Goal: Feedback & Contribution: Leave review/rating

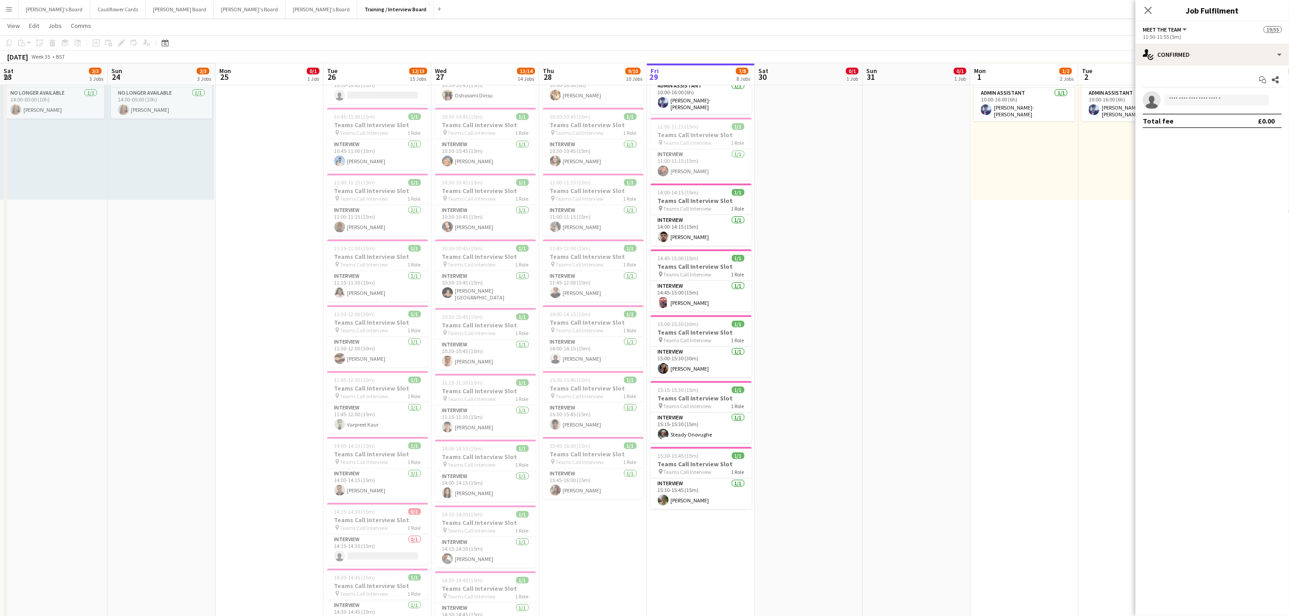
scroll to position [690, 0]
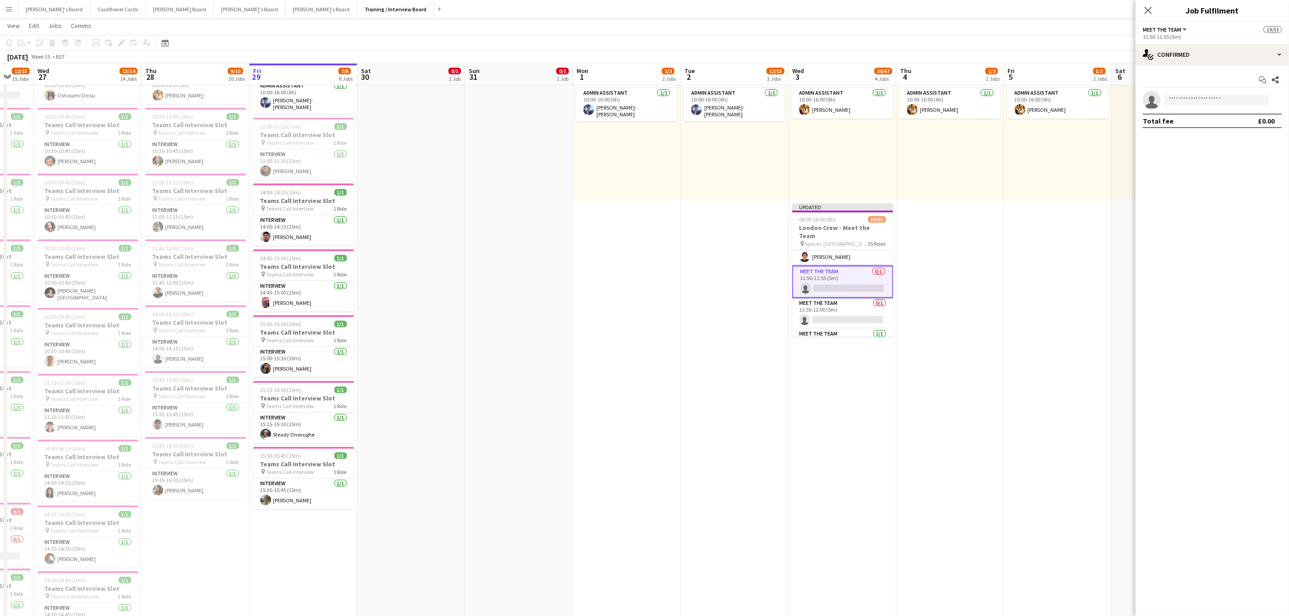
drag, startPoint x: 1013, startPoint y: 213, endPoint x: 879, endPoint y: 208, distance: 134.1
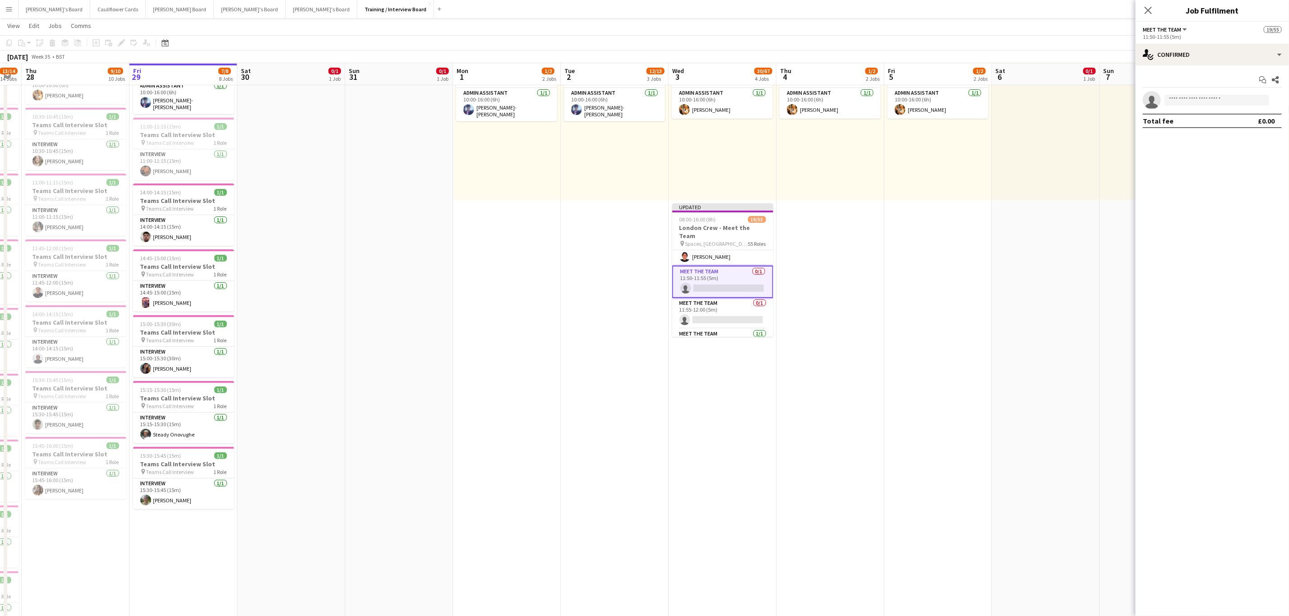
drag, startPoint x: 1037, startPoint y: 216, endPoint x: 806, endPoint y: 222, distance: 231.1
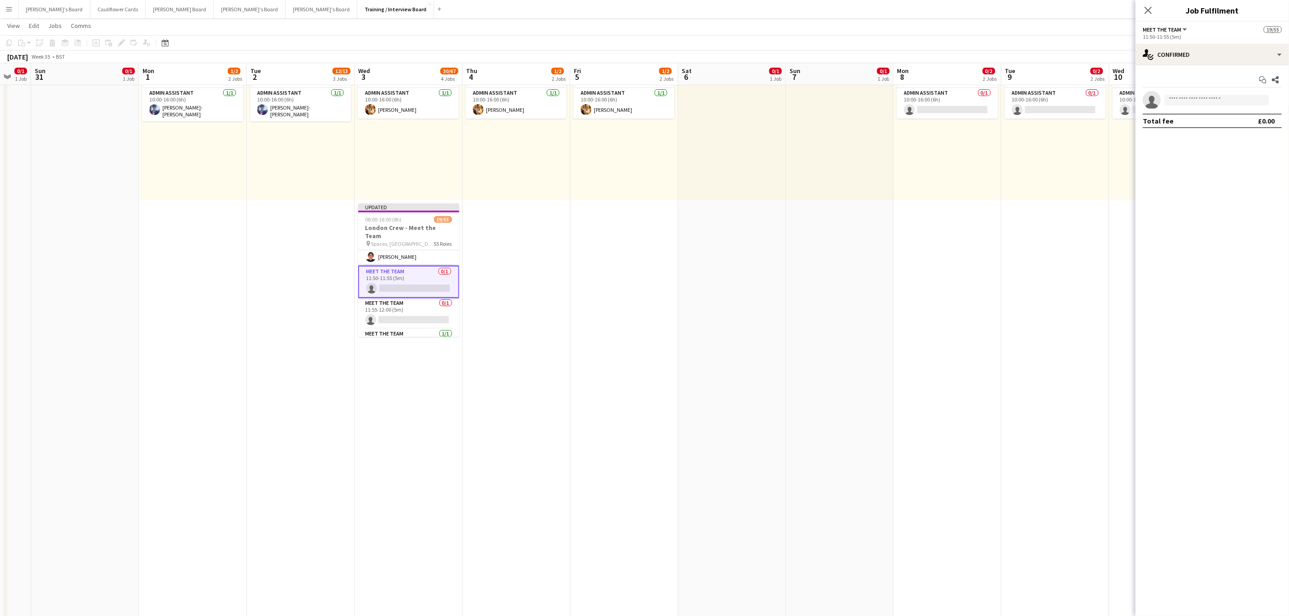
drag, startPoint x: 897, startPoint y: 229, endPoint x: 811, endPoint y: 236, distance: 86.9
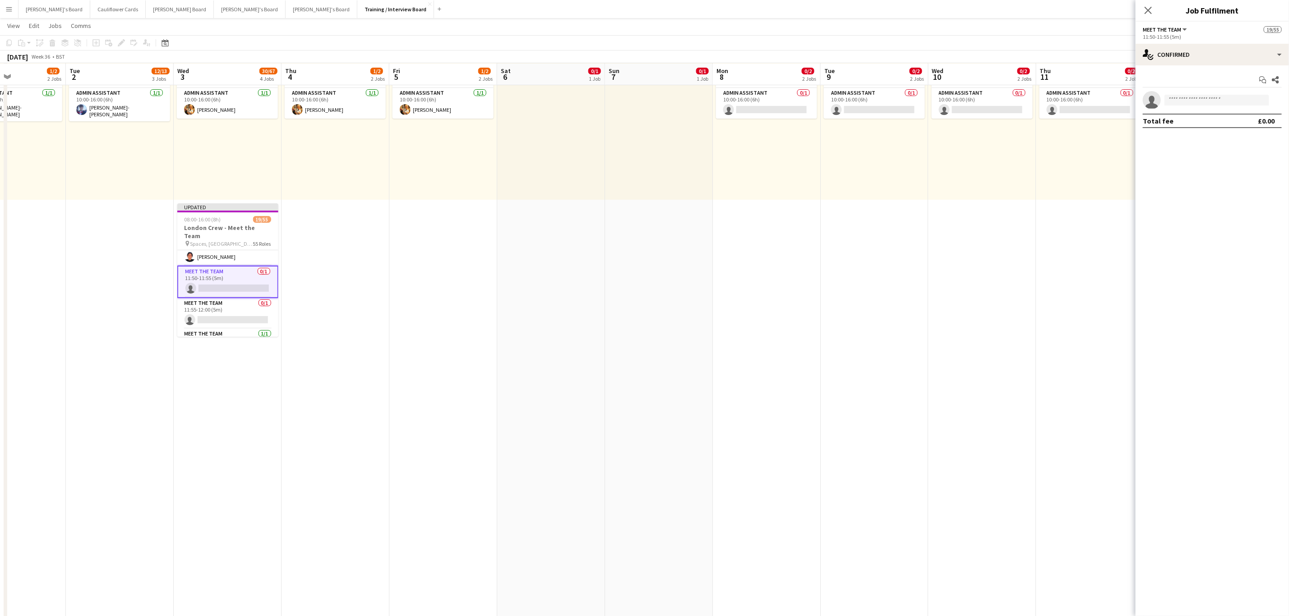
drag, startPoint x: 869, startPoint y: 231, endPoint x: 777, endPoint y: 233, distance: 92.0
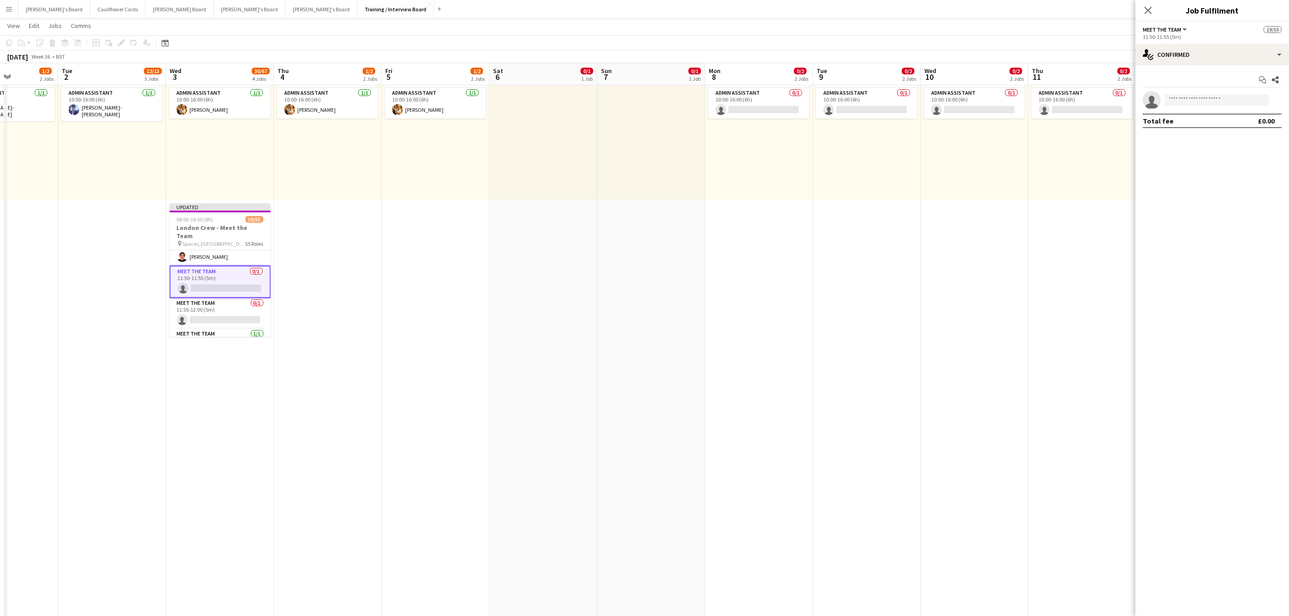
drag, startPoint x: 1144, startPoint y: 9, endPoint x: 1140, endPoint y: 14, distance: 7.0
click at [1145, 8] on icon "Close pop-in" at bounding box center [1148, 10] width 7 height 7
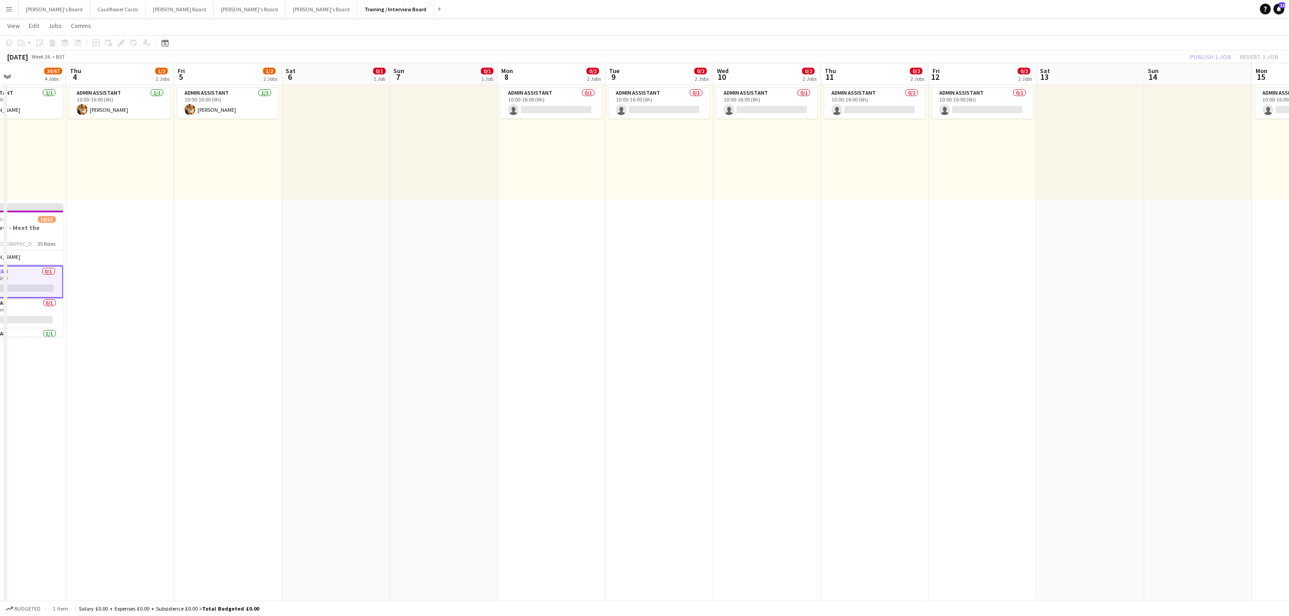
drag, startPoint x: 967, startPoint y: 204, endPoint x: 711, endPoint y: 212, distance: 256.4
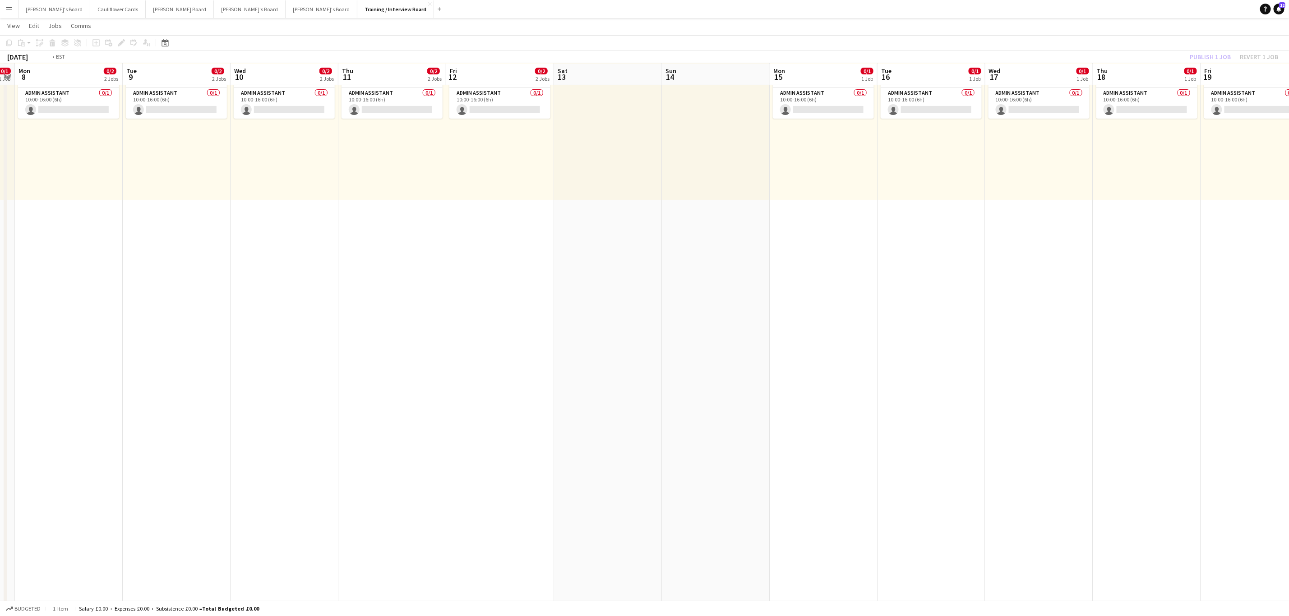
drag, startPoint x: 977, startPoint y: 217, endPoint x: 691, endPoint y: 238, distance: 287.3
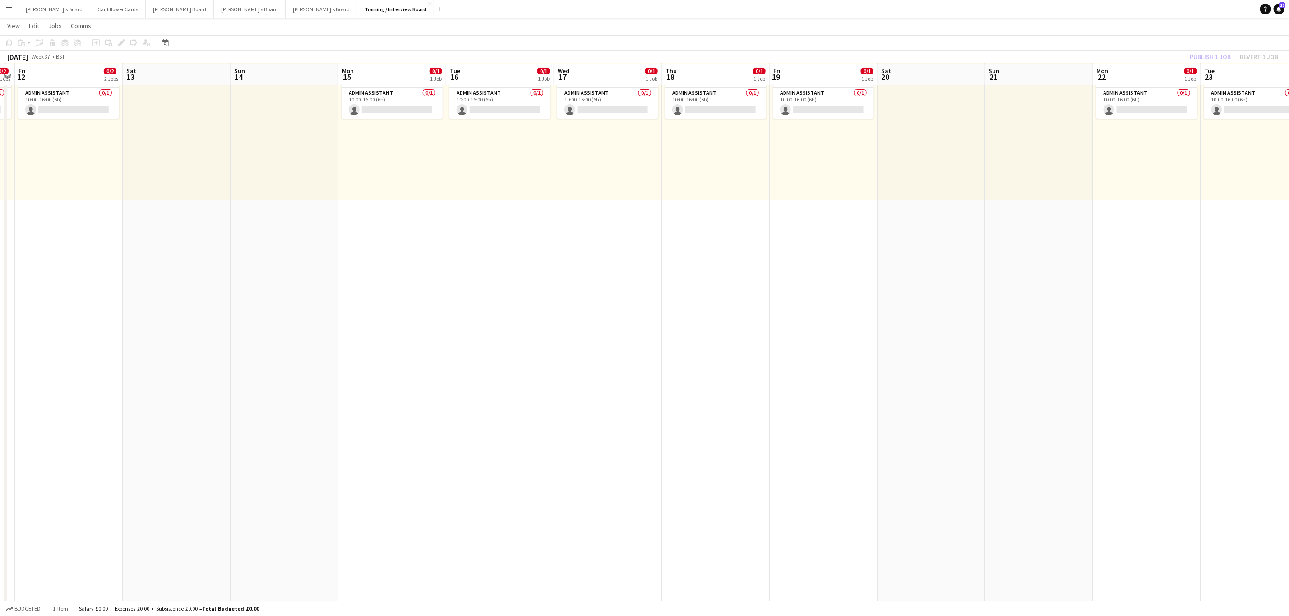
drag, startPoint x: 1087, startPoint y: 251, endPoint x: 725, endPoint y: 259, distance: 362.8
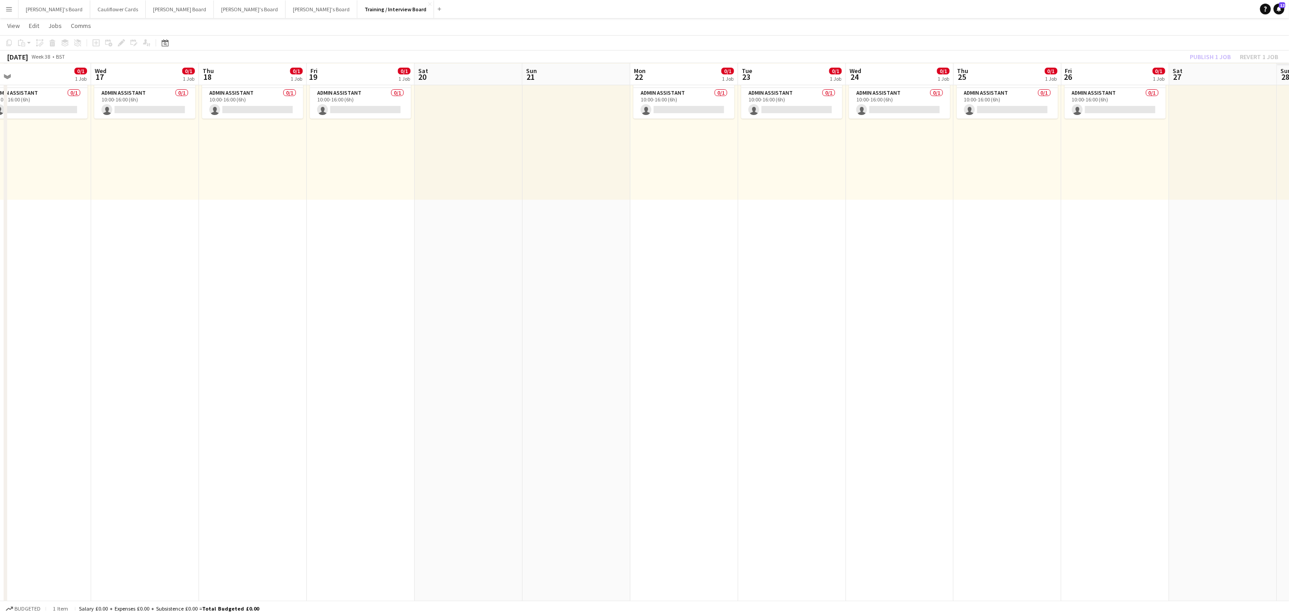
drag, startPoint x: 1029, startPoint y: 270, endPoint x: 688, endPoint y: 283, distance: 341.4
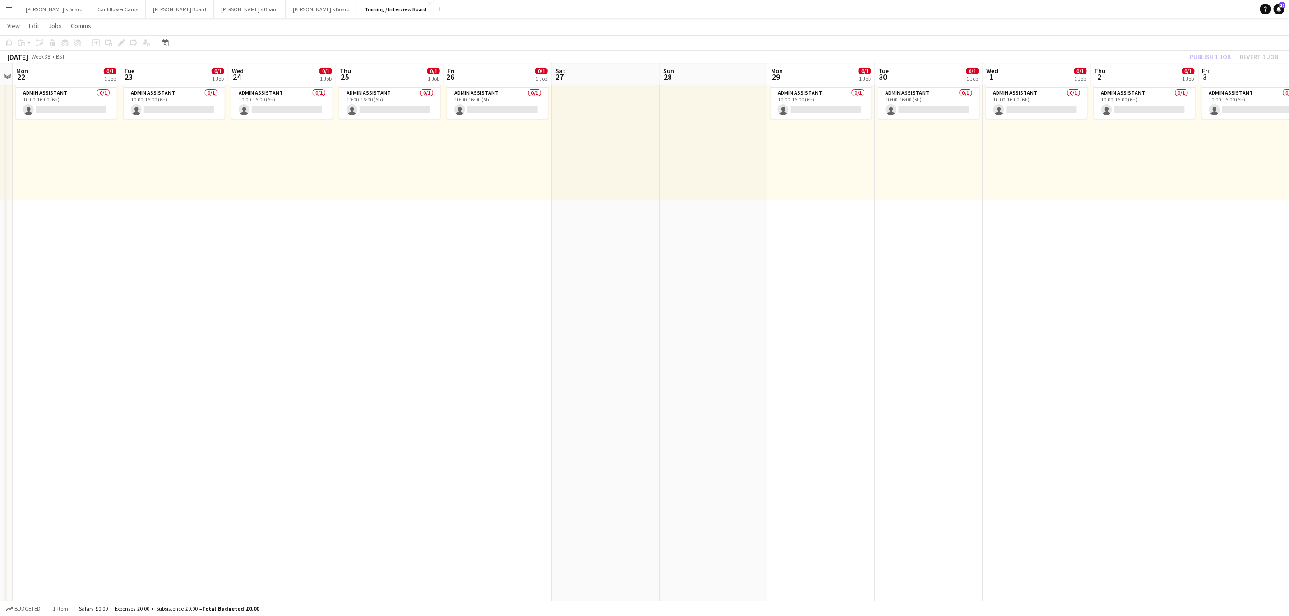
drag, startPoint x: 1018, startPoint y: 293, endPoint x: 757, endPoint y: 296, distance: 261.3
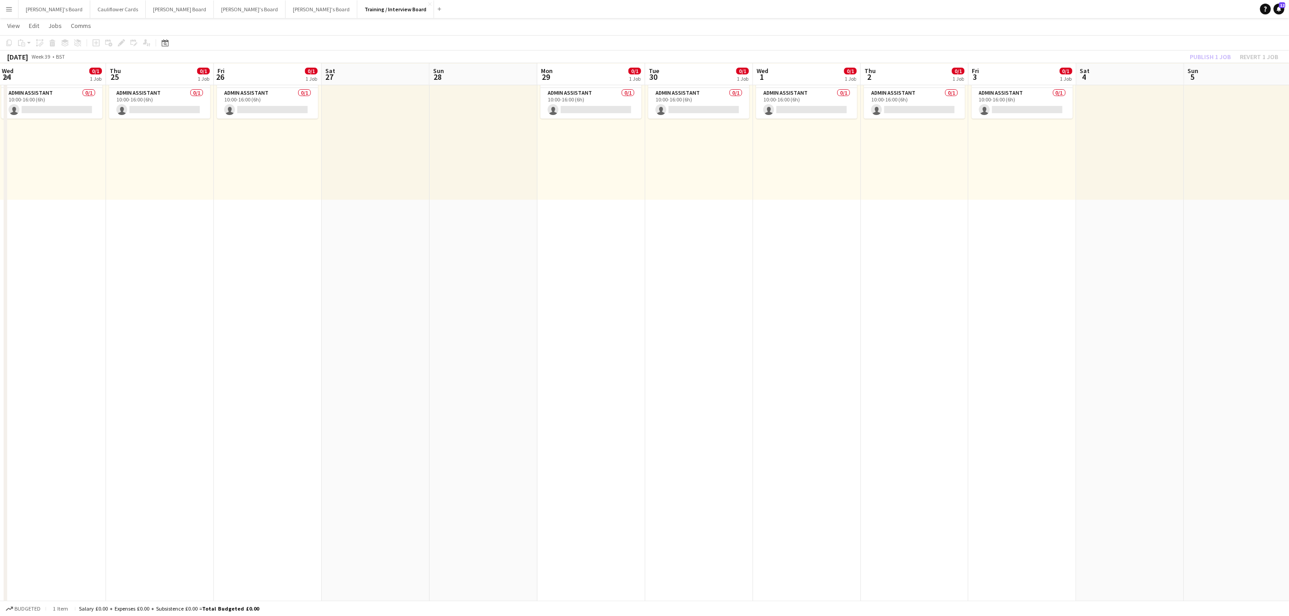
drag, startPoint x: 845, startPoint y: 300, endPoint x: 707, endPoint y: 300, distance: 138.5
drag, startPoint x: 1114, startPoint y: 279, endPoint x: 717, endPoint y: 285, distance: 396.6
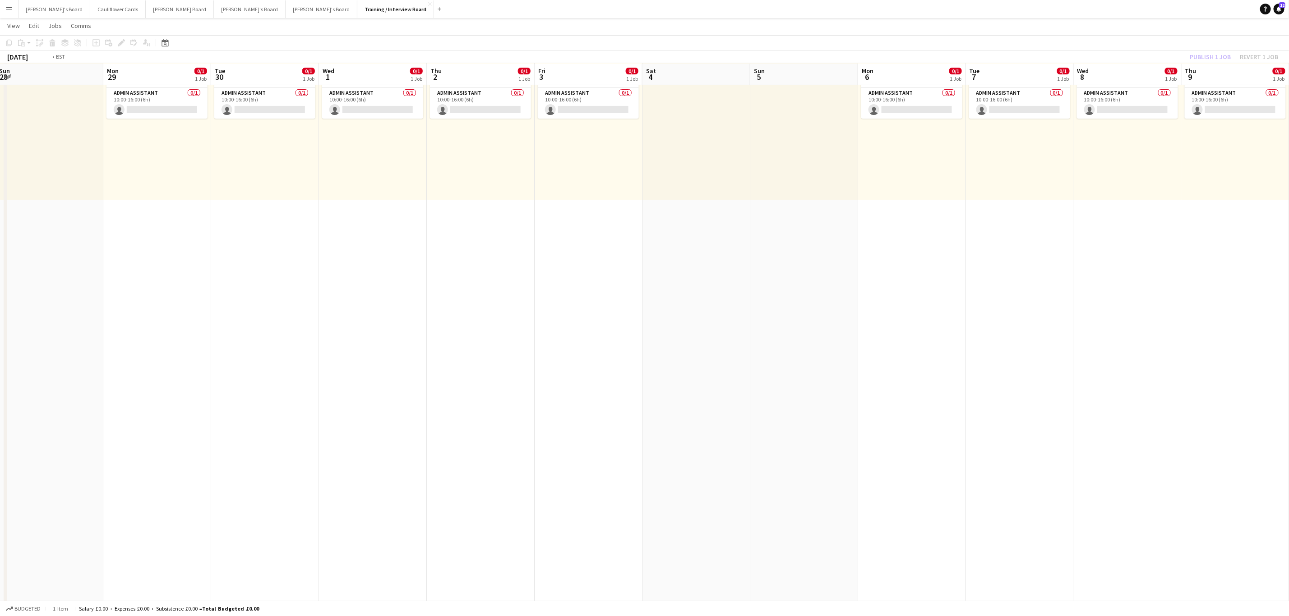
drag, startPoint x: 1104, startPoint y: 274, endPoint x: 758, endPoint y: 286, distance: 346.2
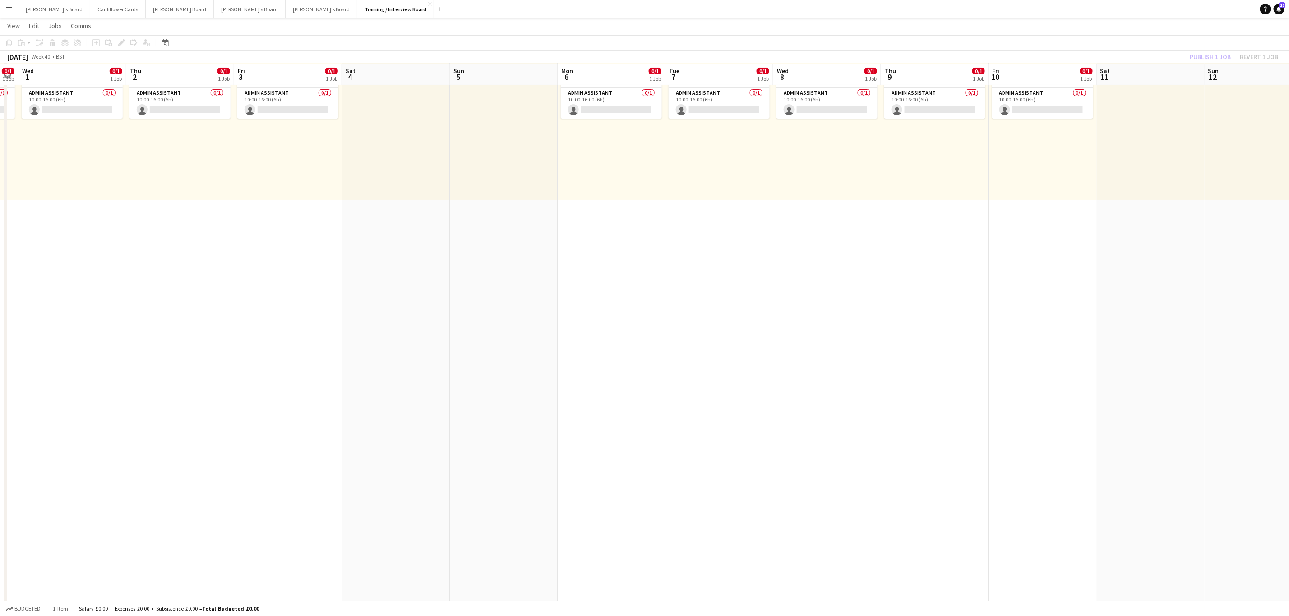
drag, startPoint x: 1082, startPoint y: 282, endPoint x: 684, endPoint y: 300, distance: 398.3
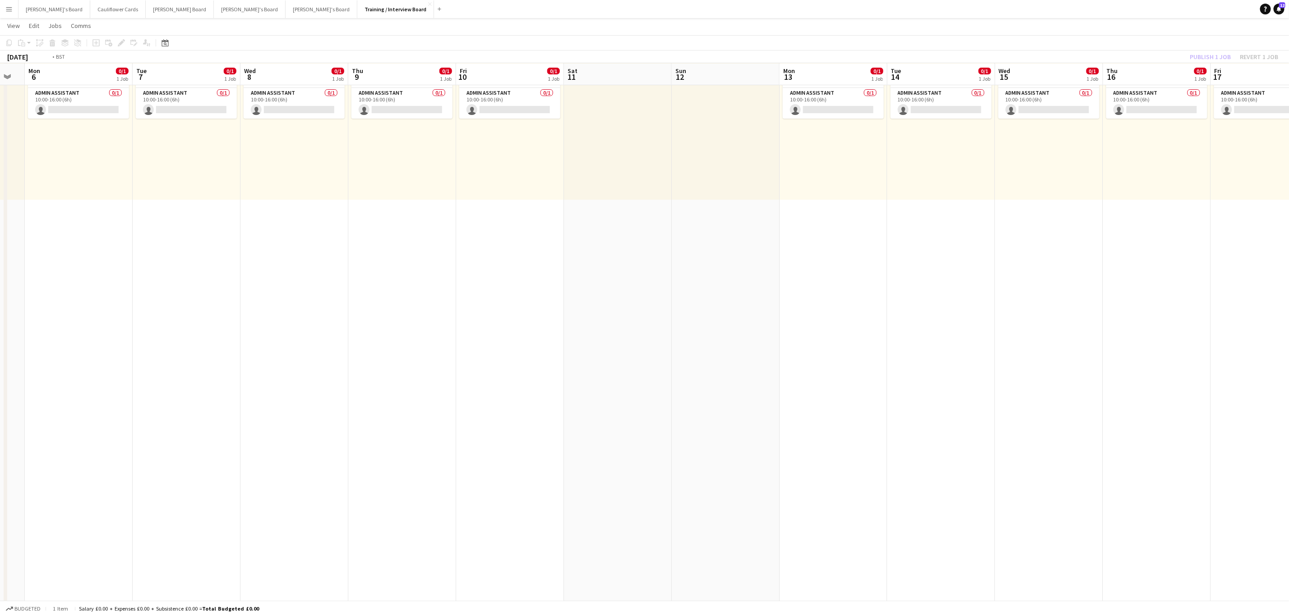
drag, startPoint x: 1102, startPoint y: 309, endPoint x: 710, endPoint y: 298, distance: 392.7
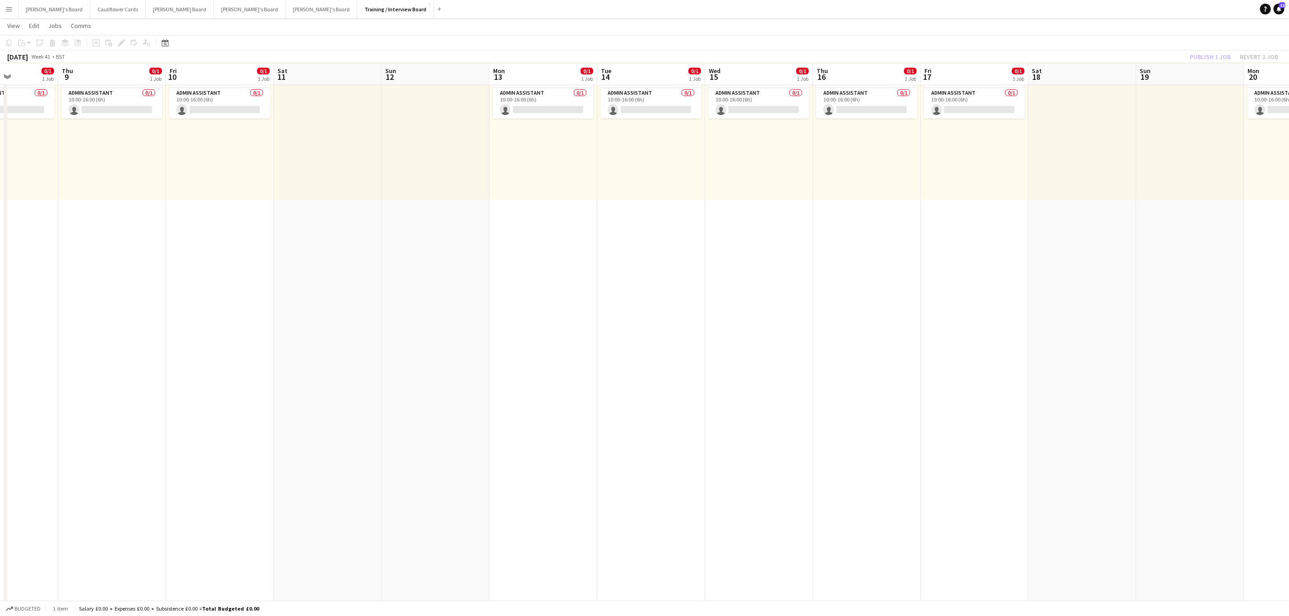
drag, startPoint x: 1192, startPoint y: 309, endPoint x: 742, endPoint y: 306, distance: 450.7
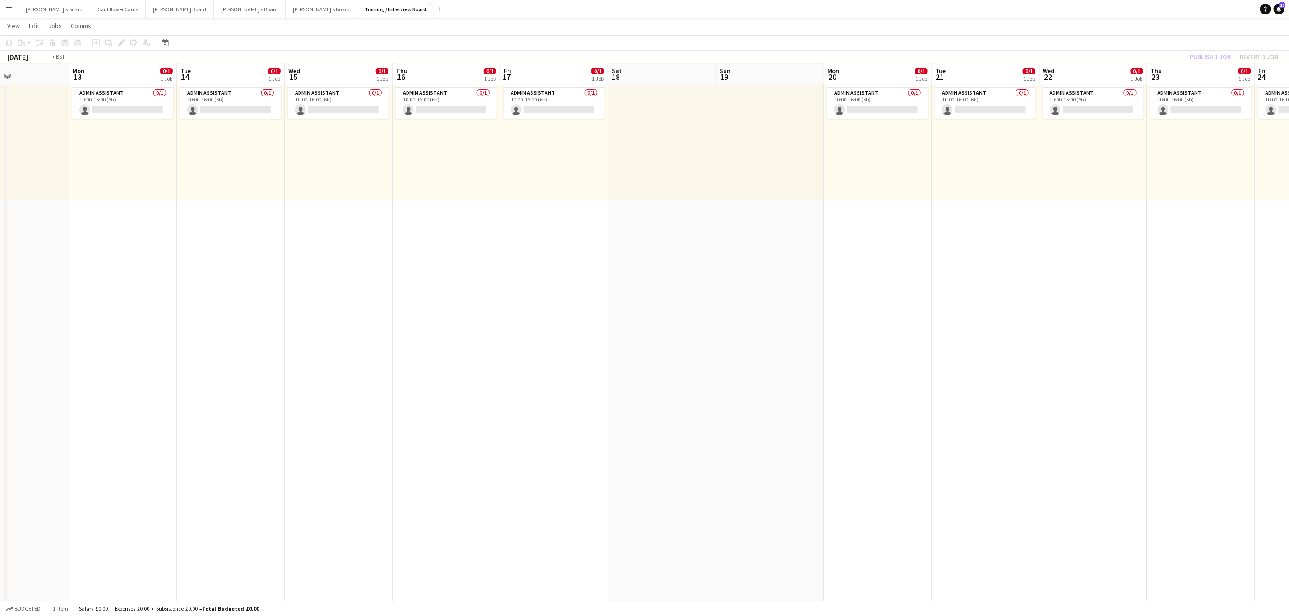
drag, startPoint x: 1111, startPoint y: 309, endPoint x: 819, endPoint y: 309, distance: 291.9
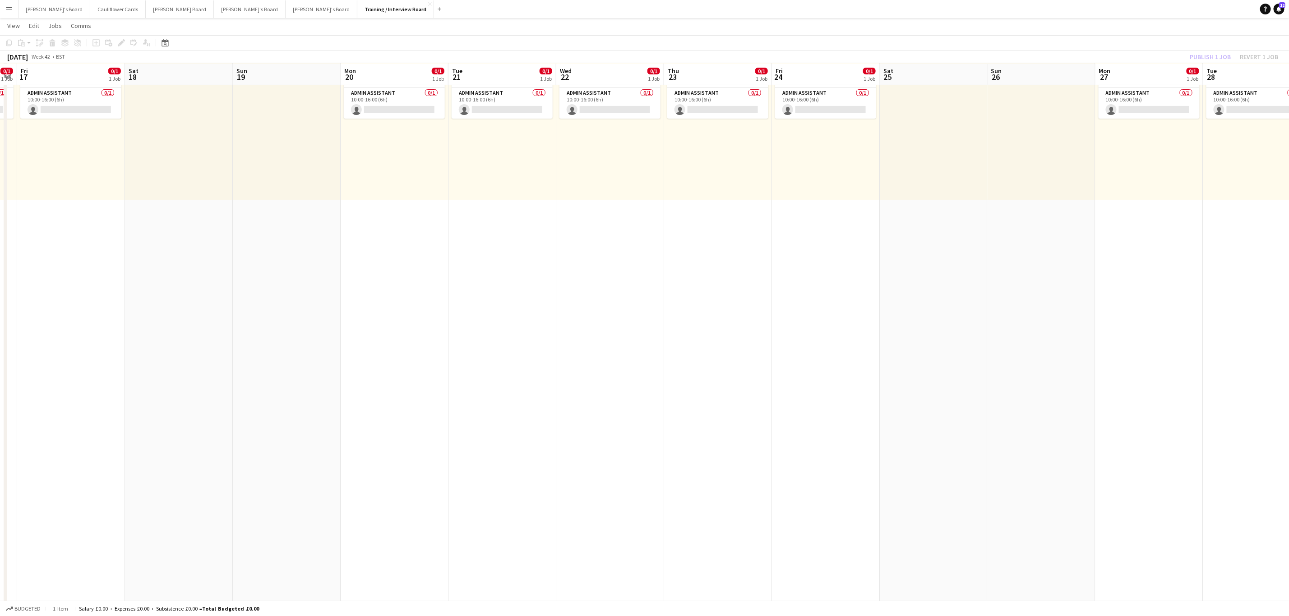
drag, startPoint x: 1029, startPoint y: 284, endPoint x: 671, endPoint y: 287, distance: 357.3
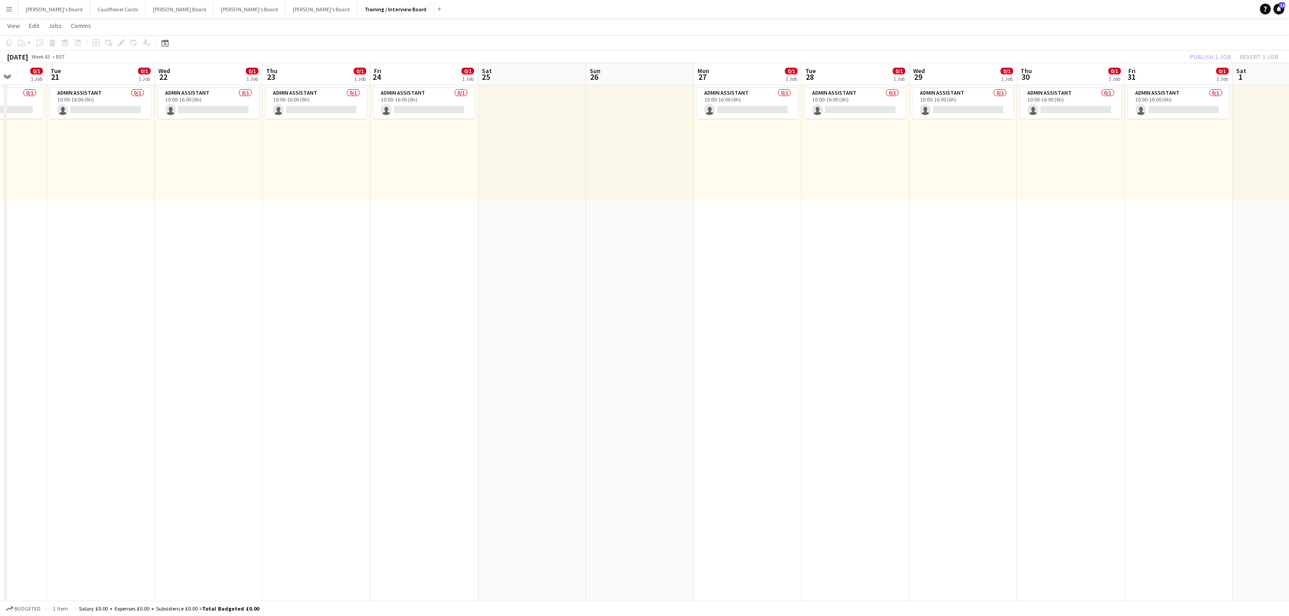
drag, startPoint x: 959, startPoint y: 282, endPoint x: 635, endPoint y: 283, distance: 323.5
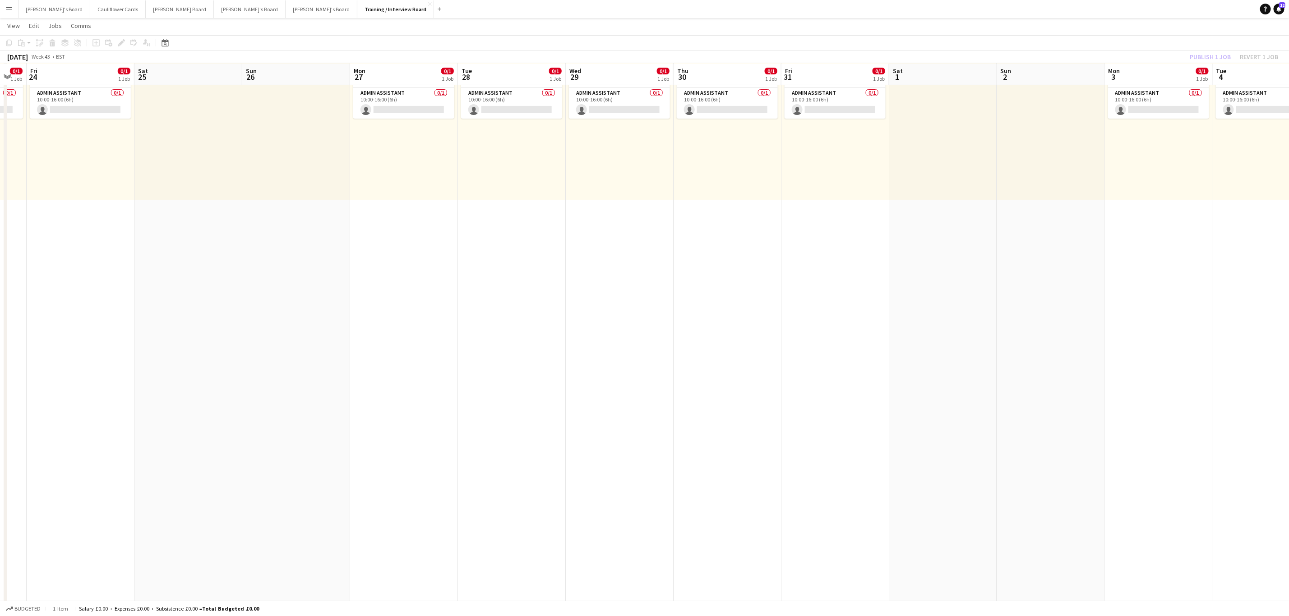
drag, startPoint x: 1048, startPoint y: 271, endPoint x: 987, endPoint y: 282, distance: 61.4
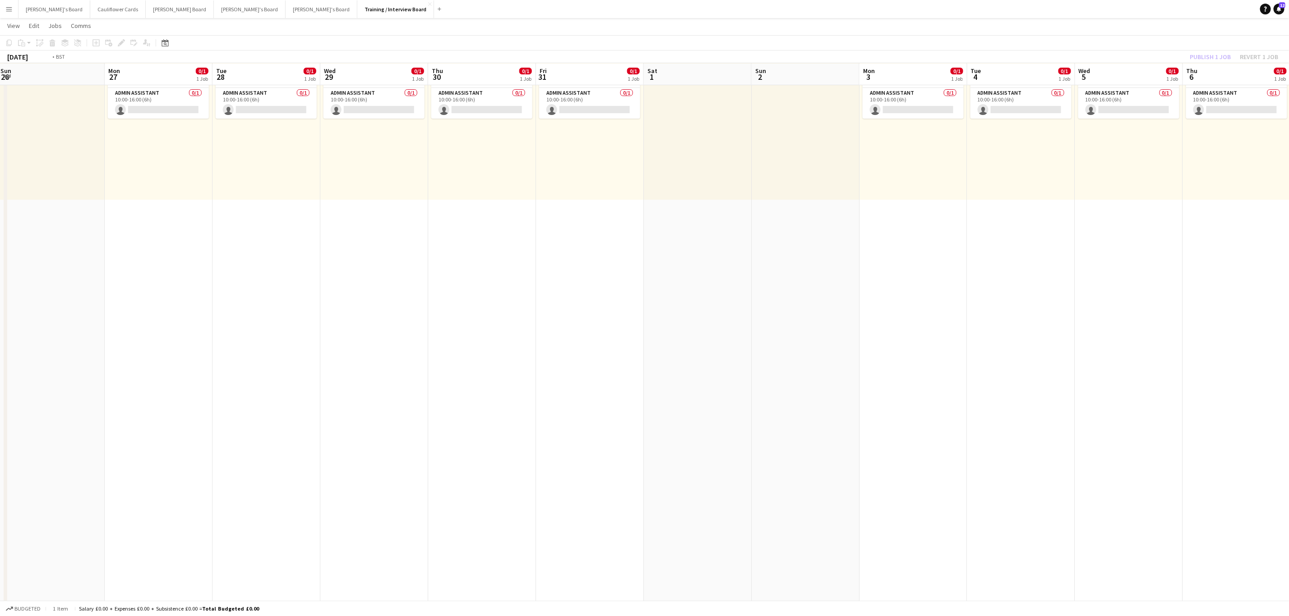
drag, startPoint x: 795, startPoint y: 290, endPoint x: 578, endPoint y: 291, distance: 216.6
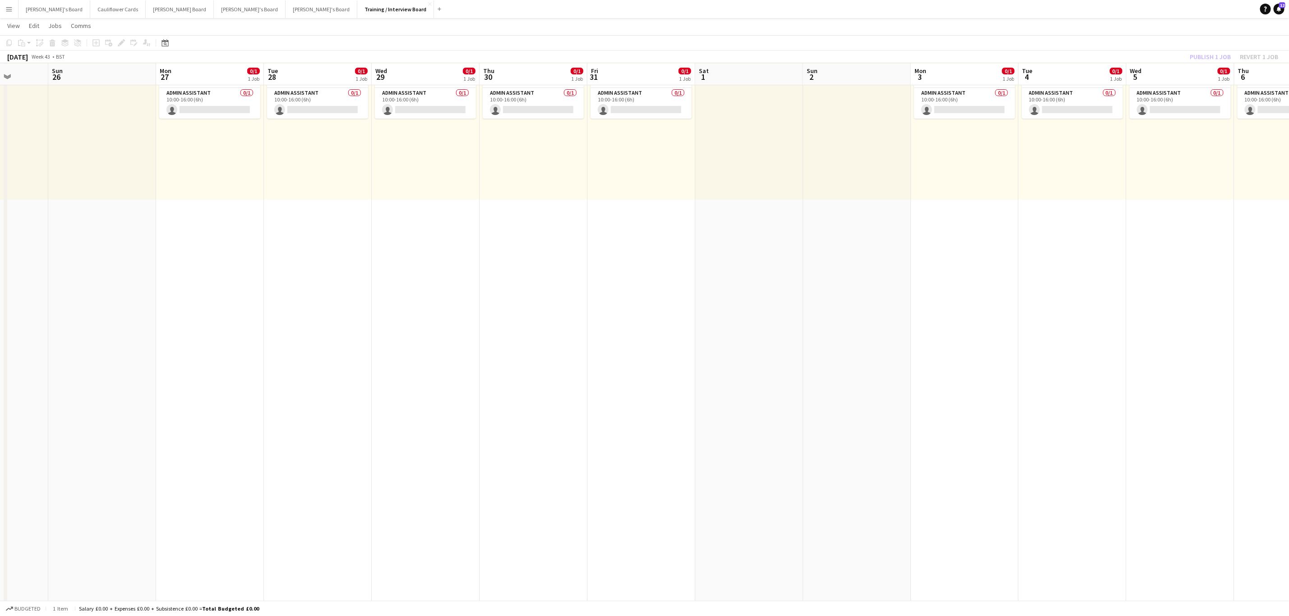
drag, startPoint x: 225, startPoint y: 291, endPoint x: 1002, endPoint y: 229, distance: 779.4
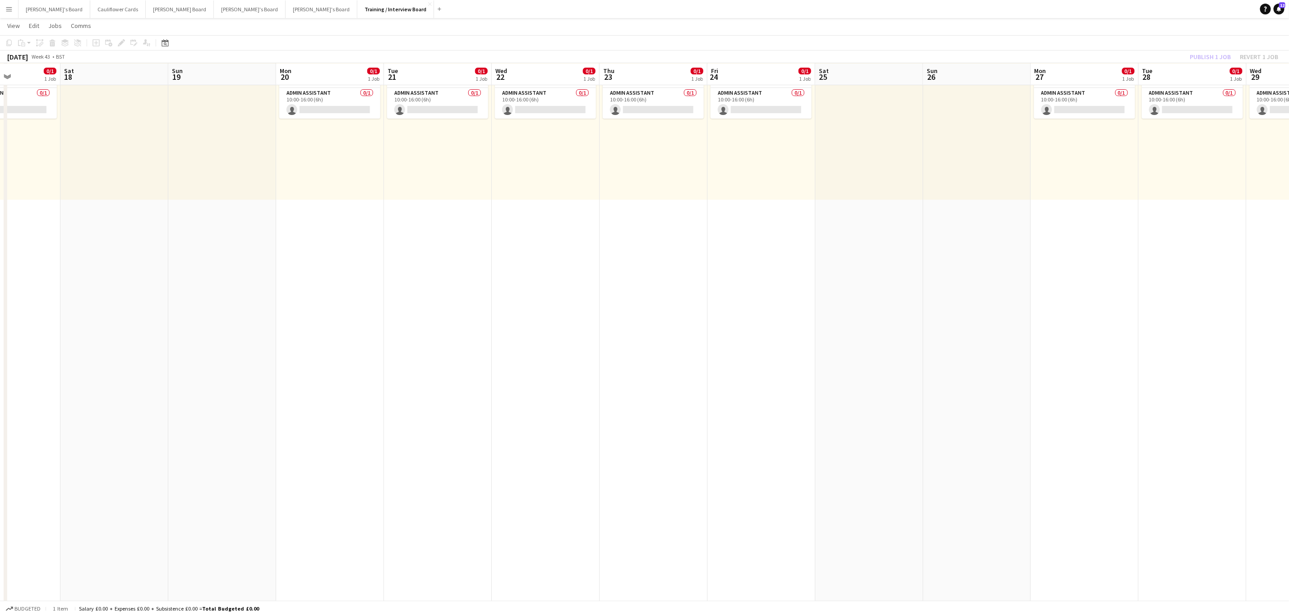
drag, startPoint x: 324, startPoint y: 261, endPoint x: 706, endPoint y: 304, distance: 384.0
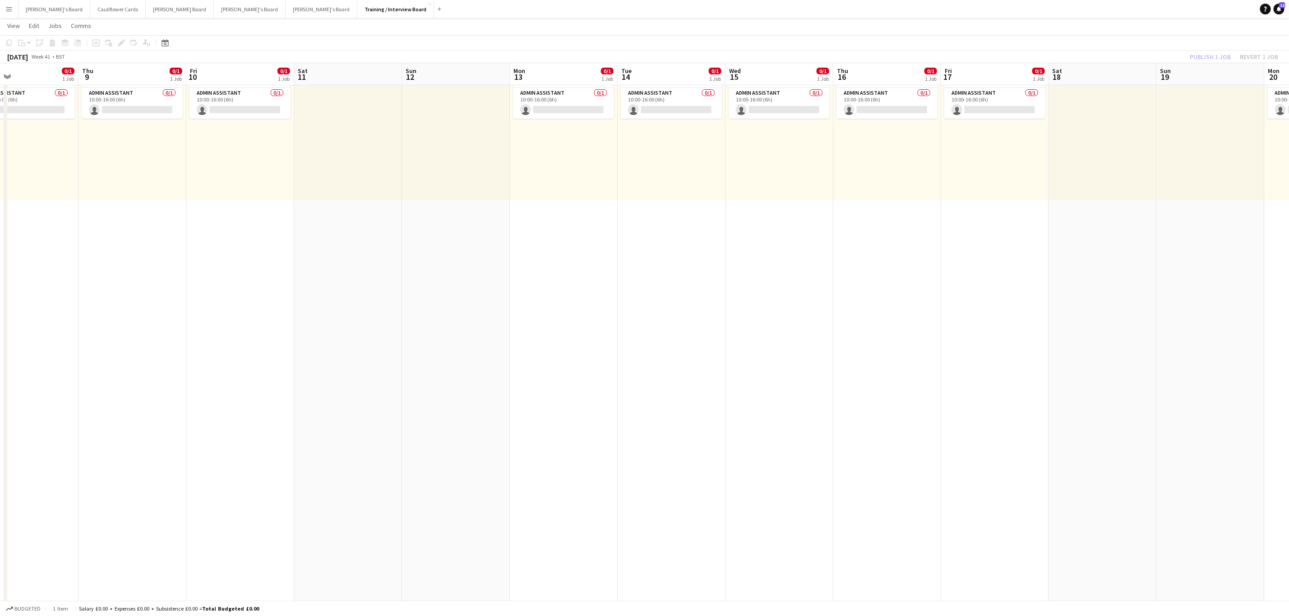
drag, startPoint x: 291, startPoint y: 298, endPoint x: 1009, endPoint y: 231, distance: 720.5
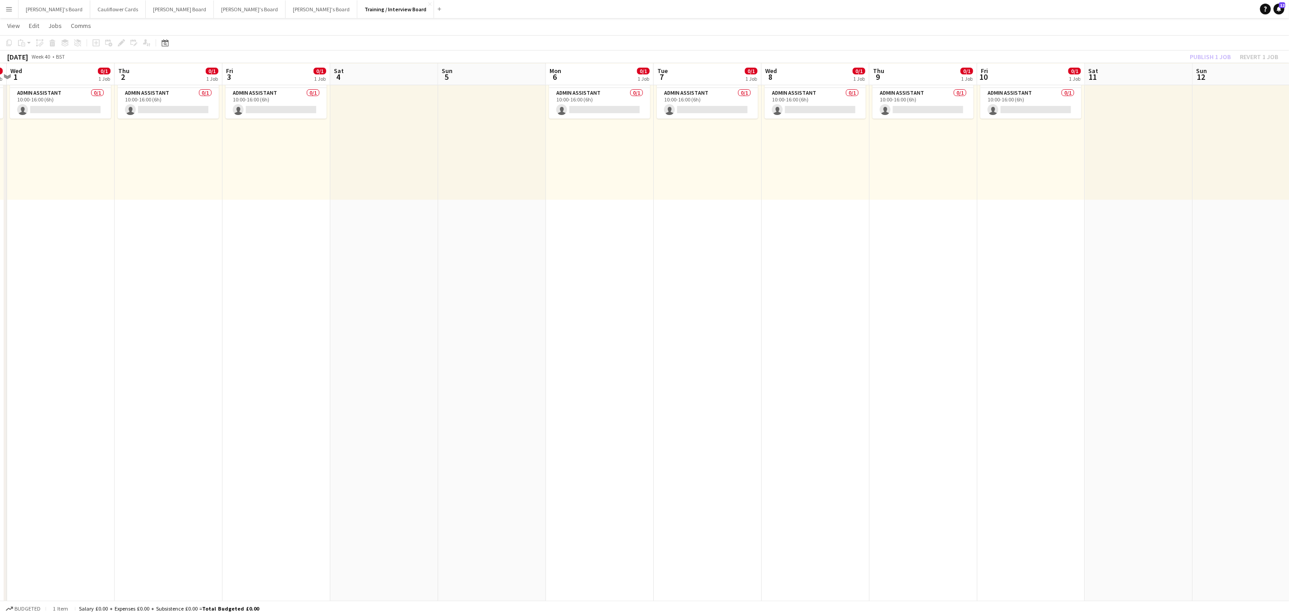
drag, startPoint x: 319, startPoint y: 269, endPoint x: 1021, endPoint y: 252, distance: 702.7
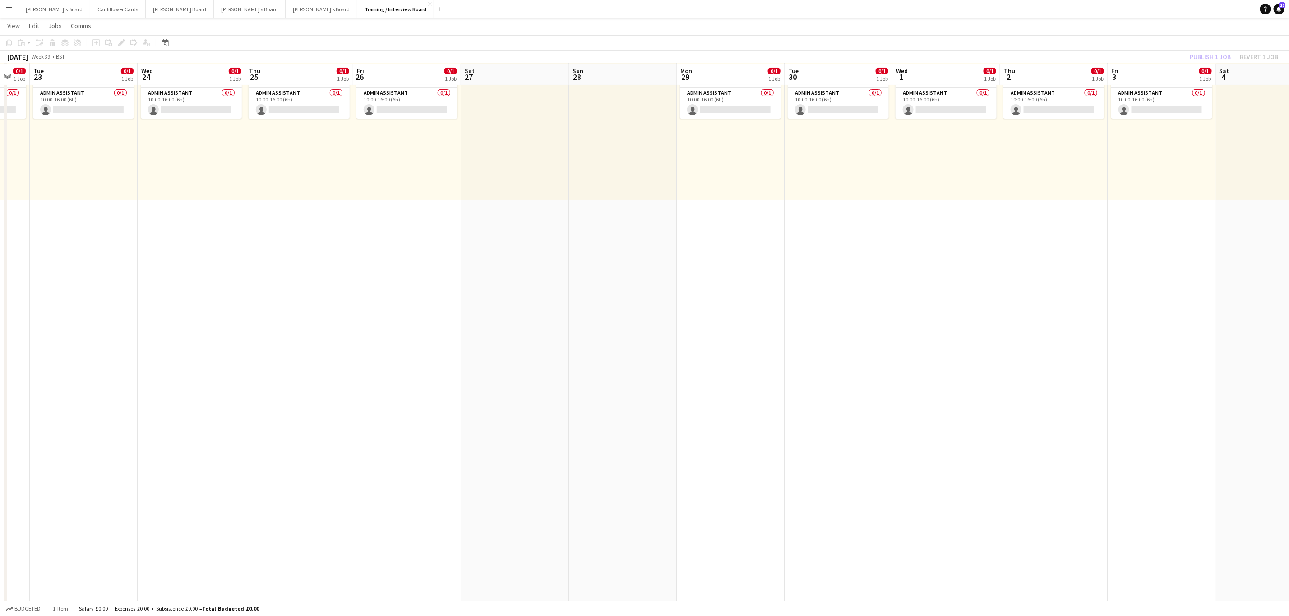
drag, startPoint x: 370, startPoint y: 271, endPoint x: 1155, endPoint y: 125, distance: 798.0
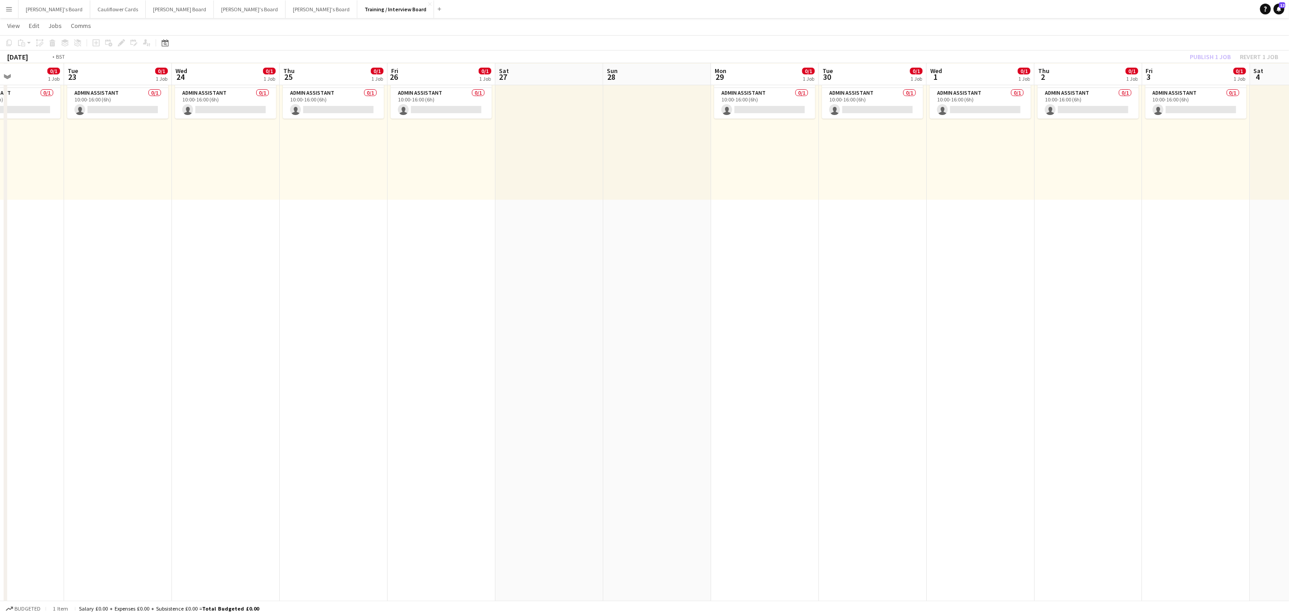
drag, startPoint x: 305, startPoint y: 209, endPoint x: 942, endPoint y: 113, distance: 644.7
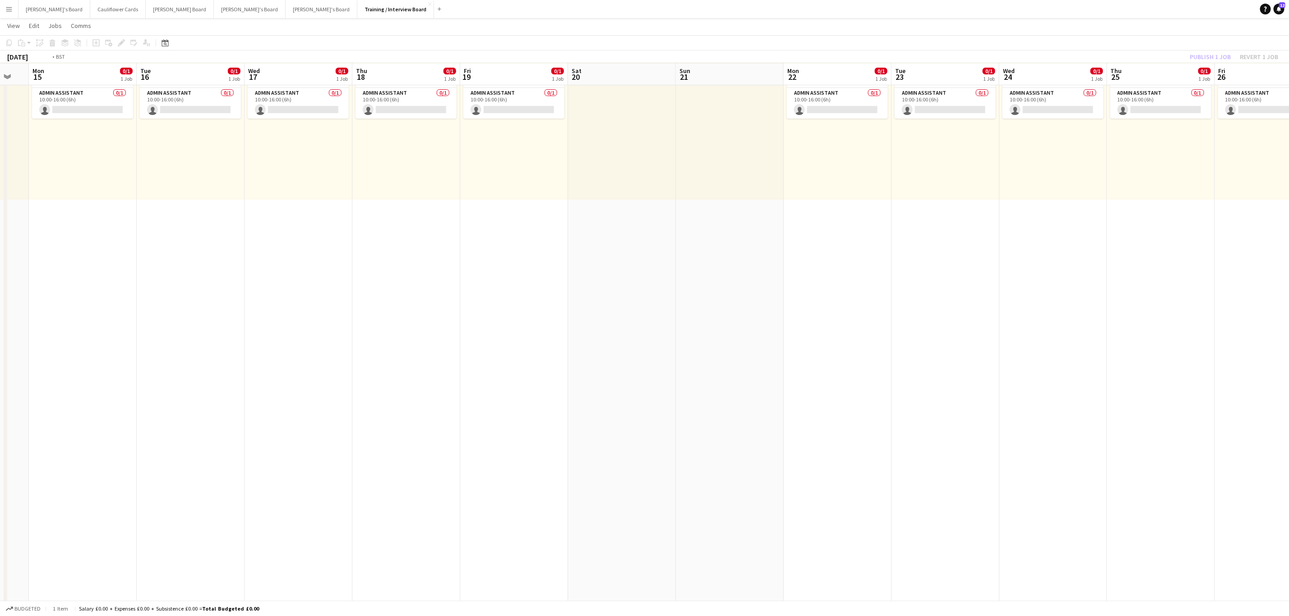
drag, startPoint x: 241, startPoint y: 182, endPoint x: 931, endPoint y: 118, distance: 692.8
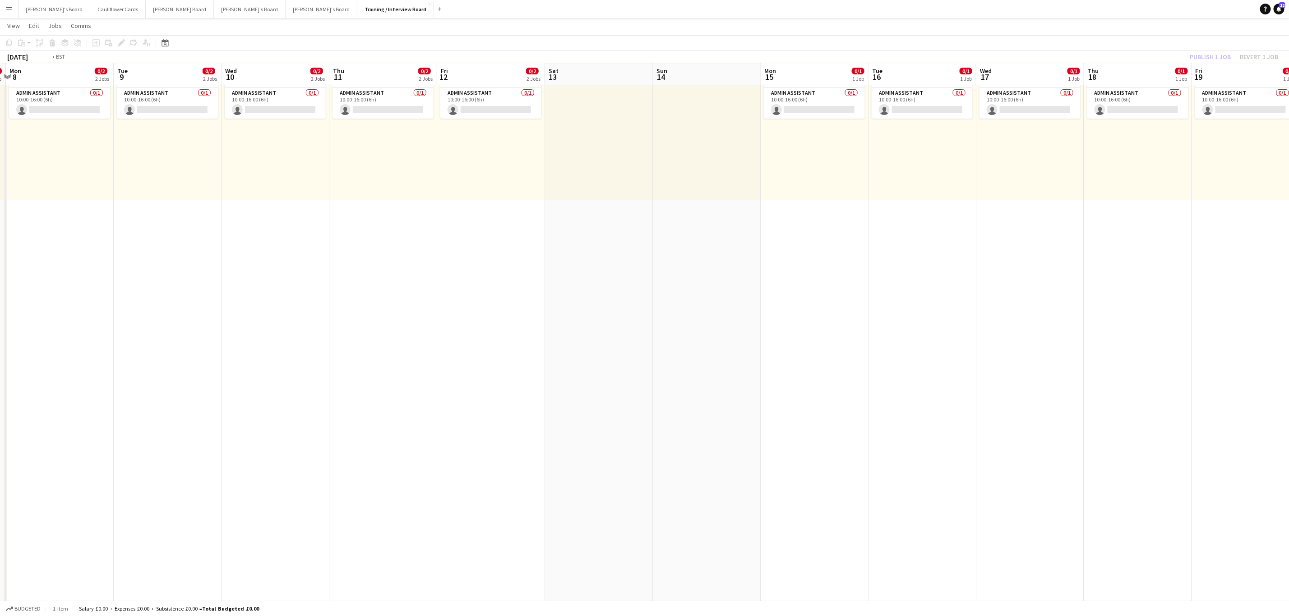
drag, startPoint x: 608, startPoint y: 222, endPoint x: 888, endPoint y: 210, distance: 280.0
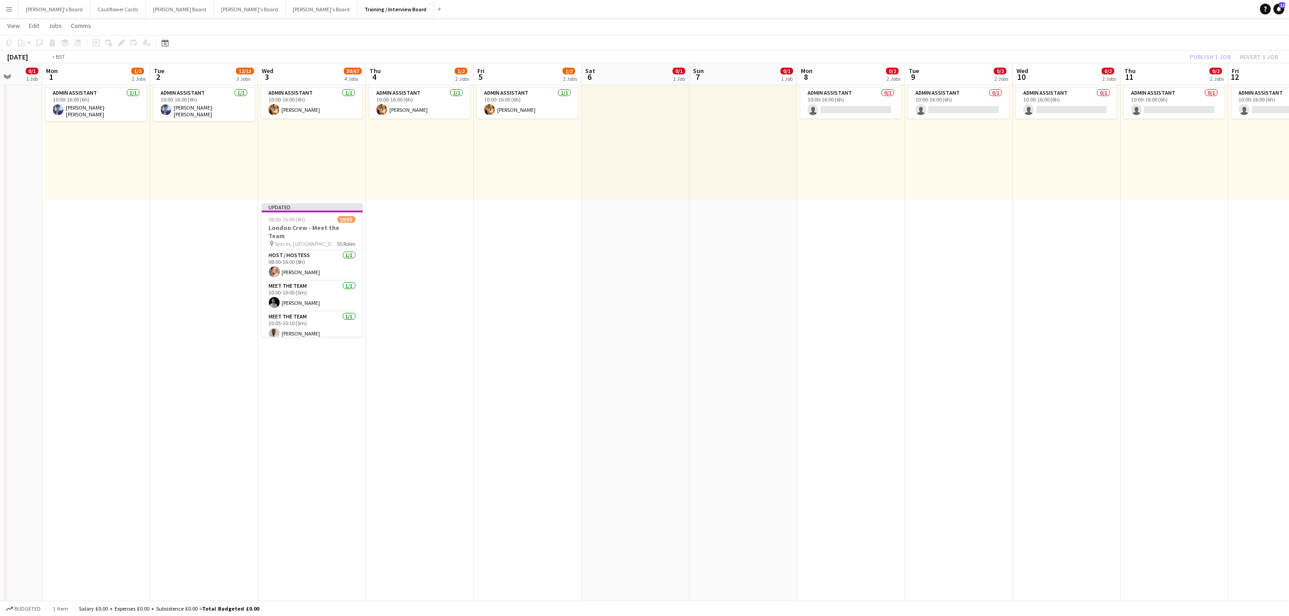
drag, startPoint x: 650, startPoint y: 248, endPoint x: 1039, endPoint y: 175, distance: 396.6
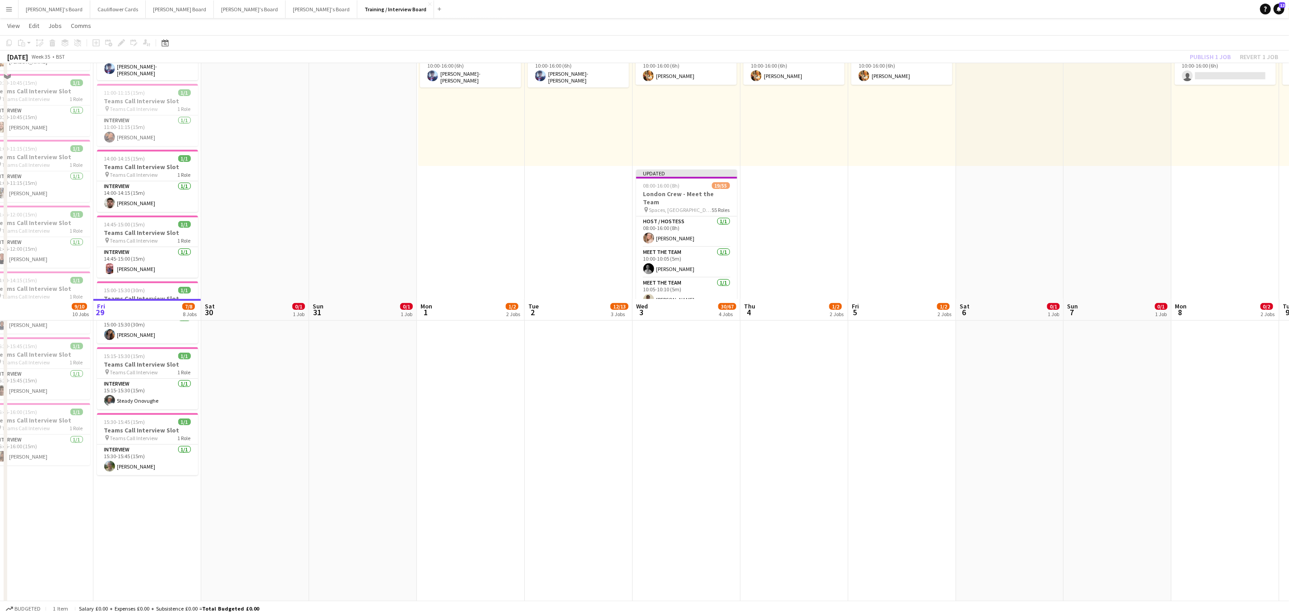
scroll to position [0, 0]
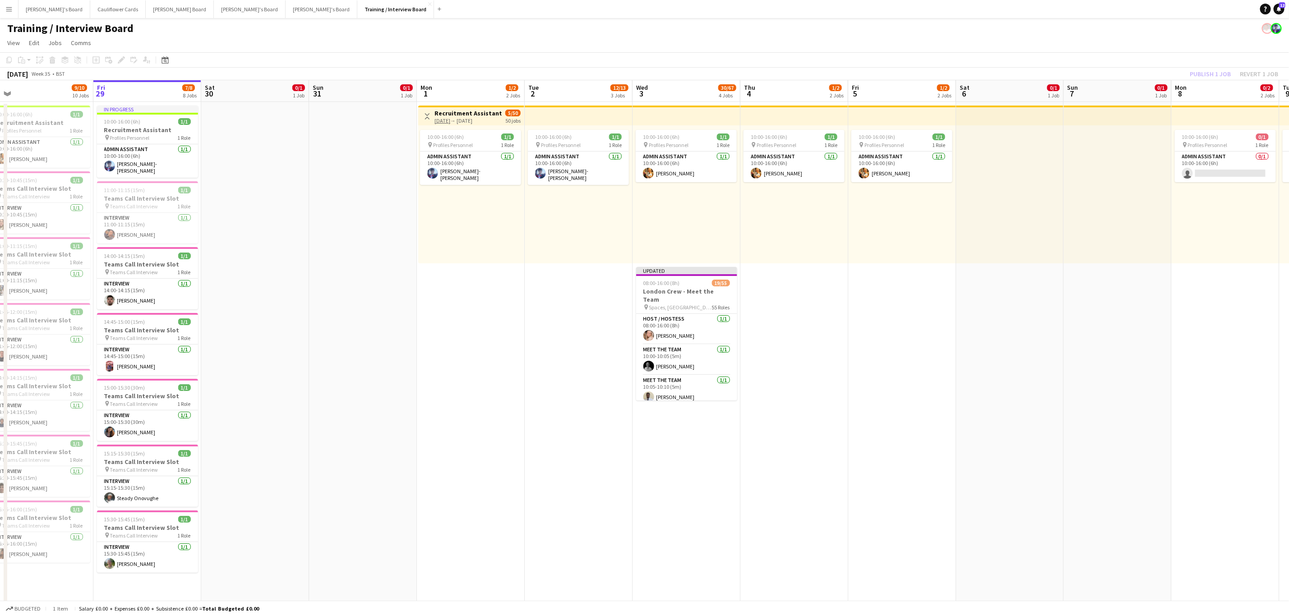
drag
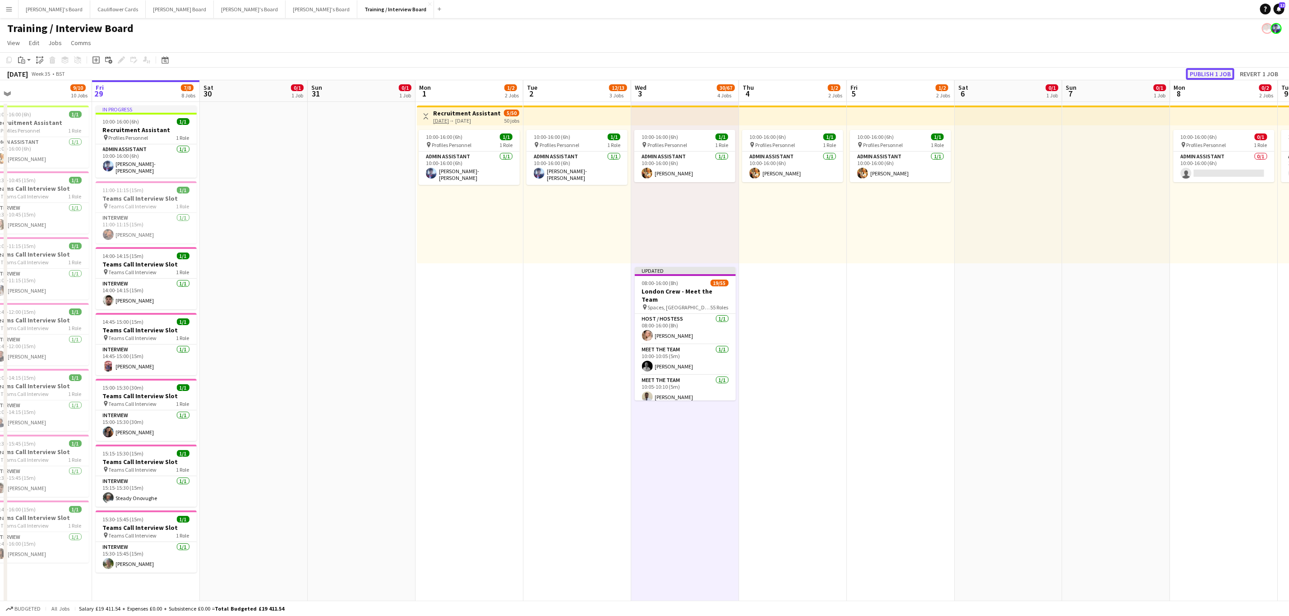
click at [1213, 76] on button "Publish 1 job" at bounding box center [1210, 74] width 48 height 12
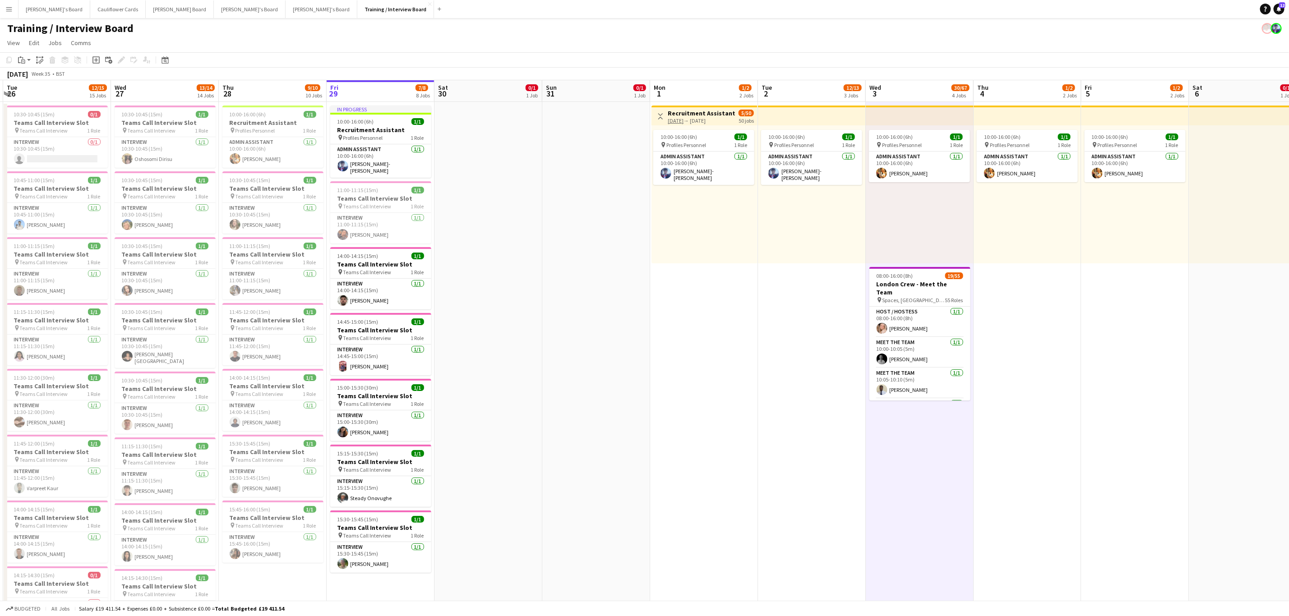
scroll to position [0, 211]
click at [372, 204] on span "Teams Call Interview" at bounding box center [369, 206] width 48 height 7
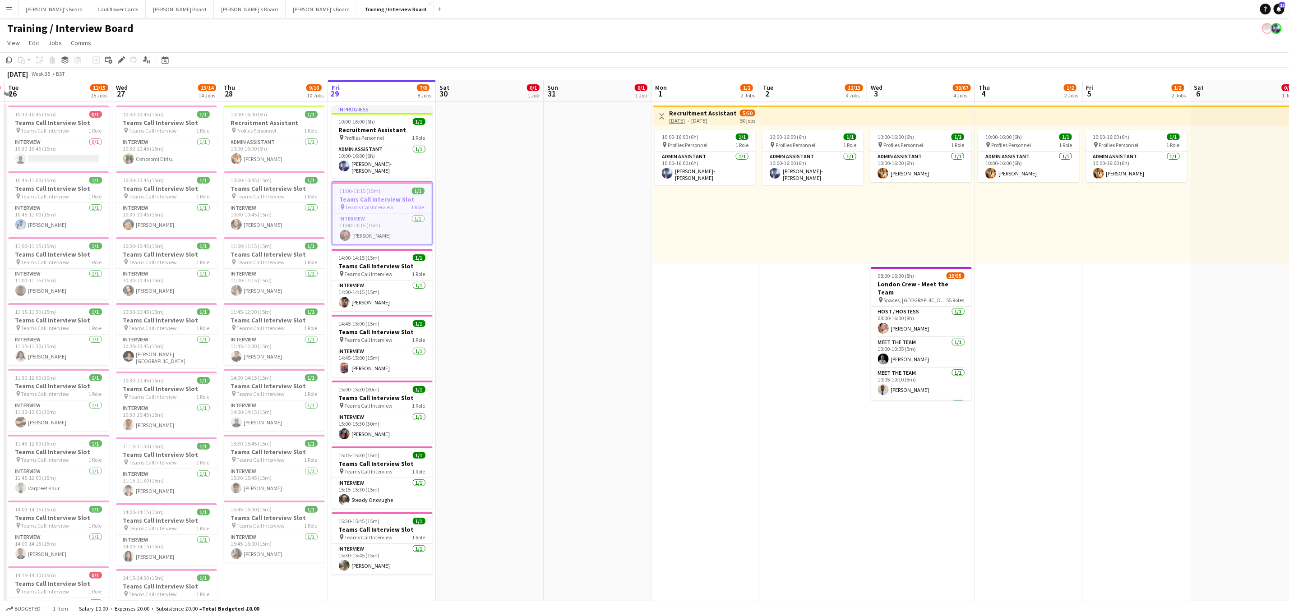
scroll to position [0, 194]
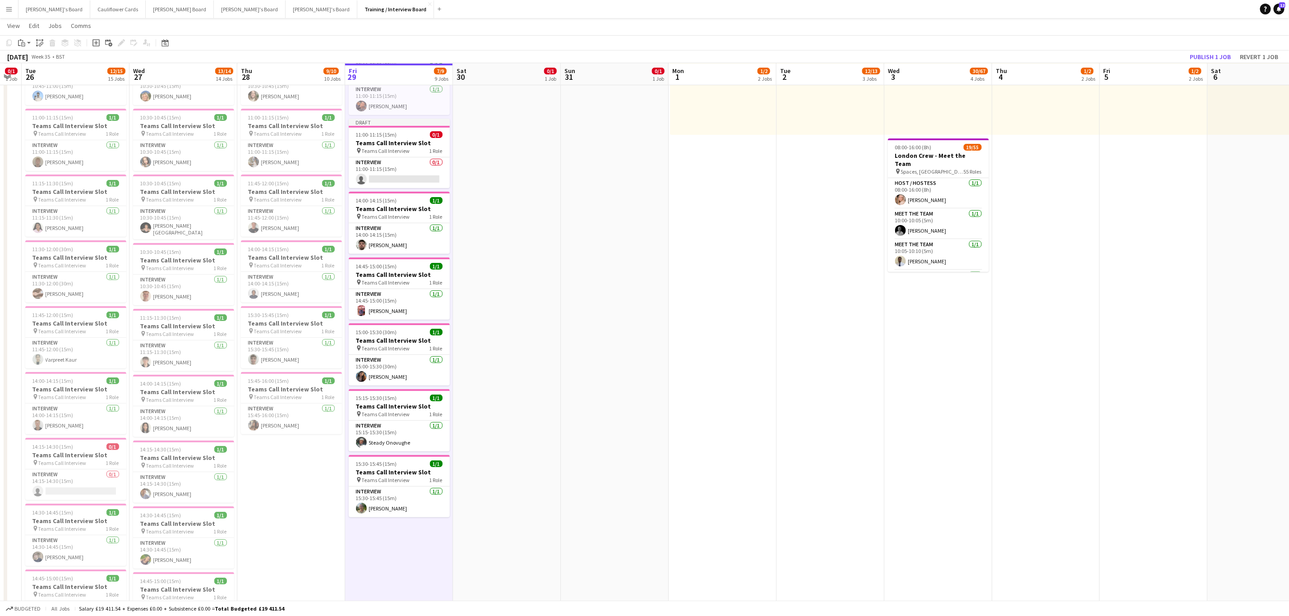
scroll to position [0, 0]
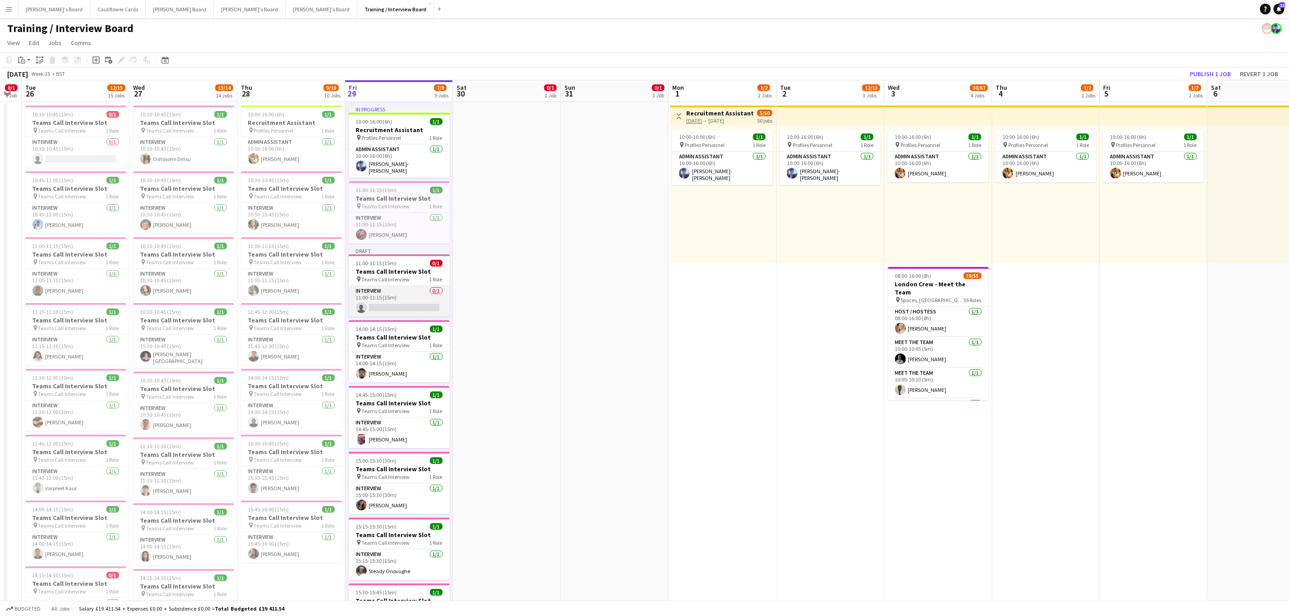
click at [402, 296] on app-card-role "Interview 0/1 11:00-11:15 (15m) single-neutral-actions" at bounding box center [399, 301] width 101 height 31
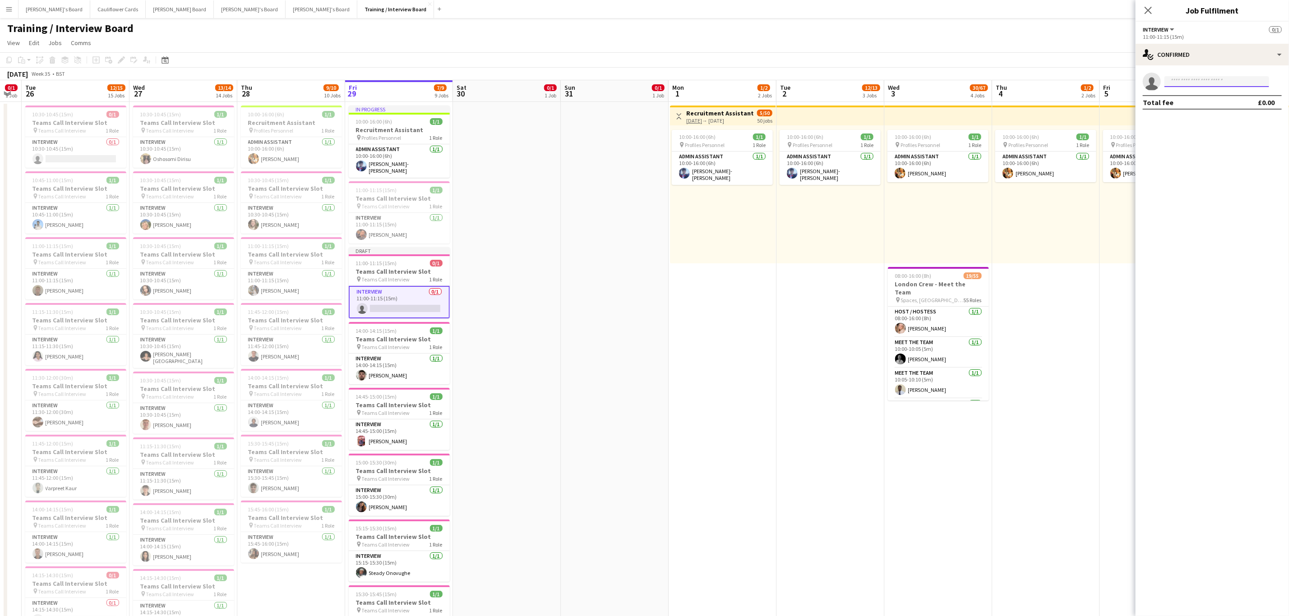
click at [1178, 82] on input at bounding box center [1216, 81] width 105 height 11
paste input "**********"
type input "**********"
click at [1195, 92] on span "[PERSON_NAME]" at bounding box center [1198, 95] width 52 height 8
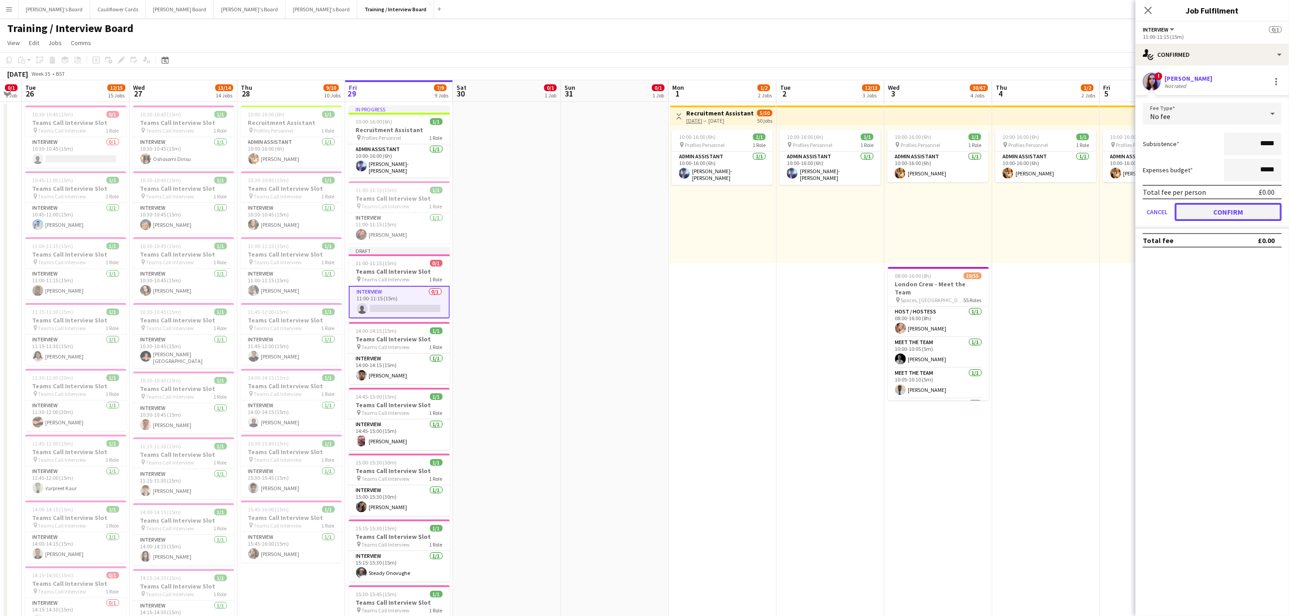
click at [1223, 205] on button "Confirm" at bounding box center [1228, 212] width 107 height 18
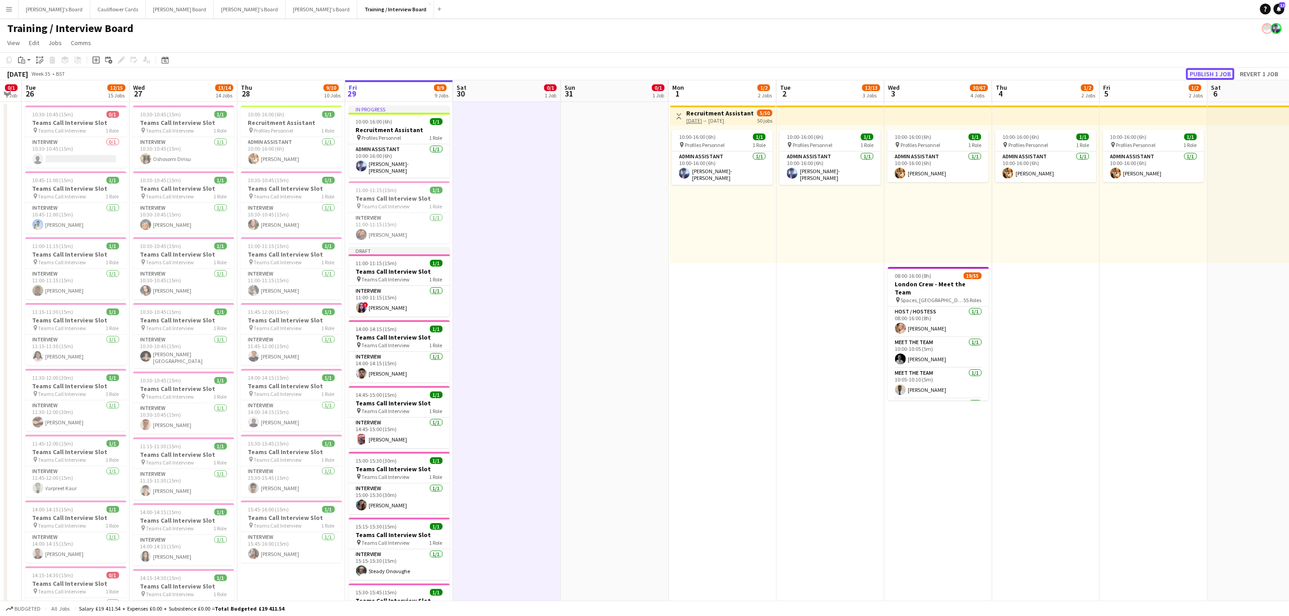
click at [1214, 74] on button "Publish 1 job" at bounding box center [1210, 74] width 48 height 12
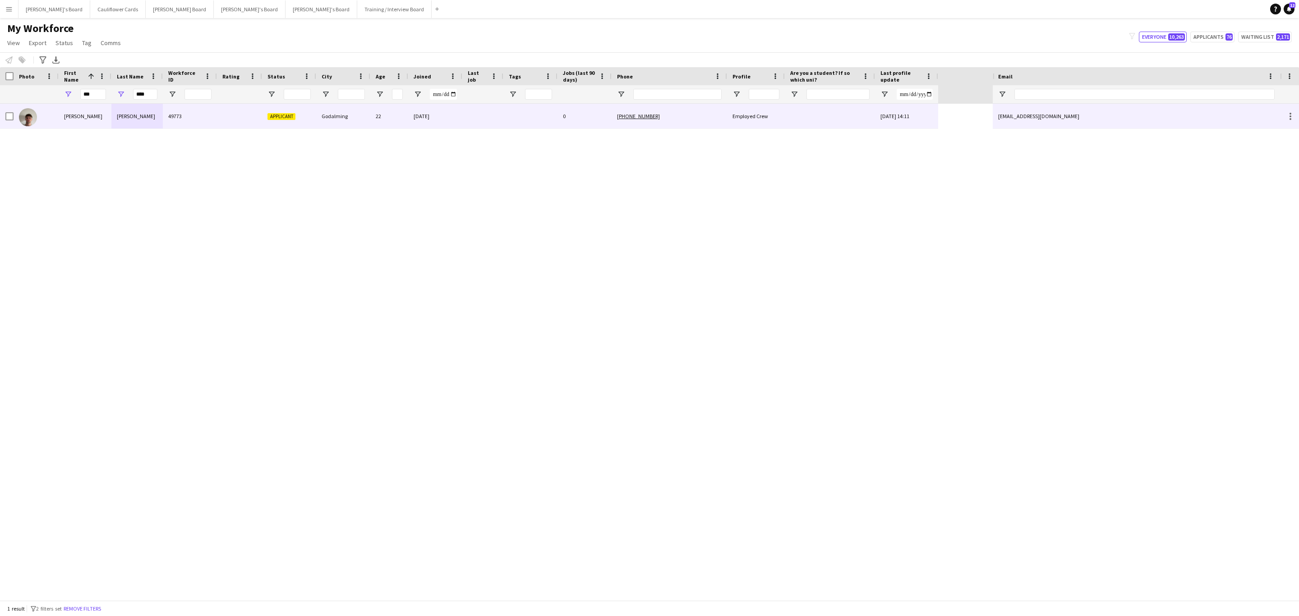
click at [546, 121] on div at bounding box center [531, 116] width 54 height 25
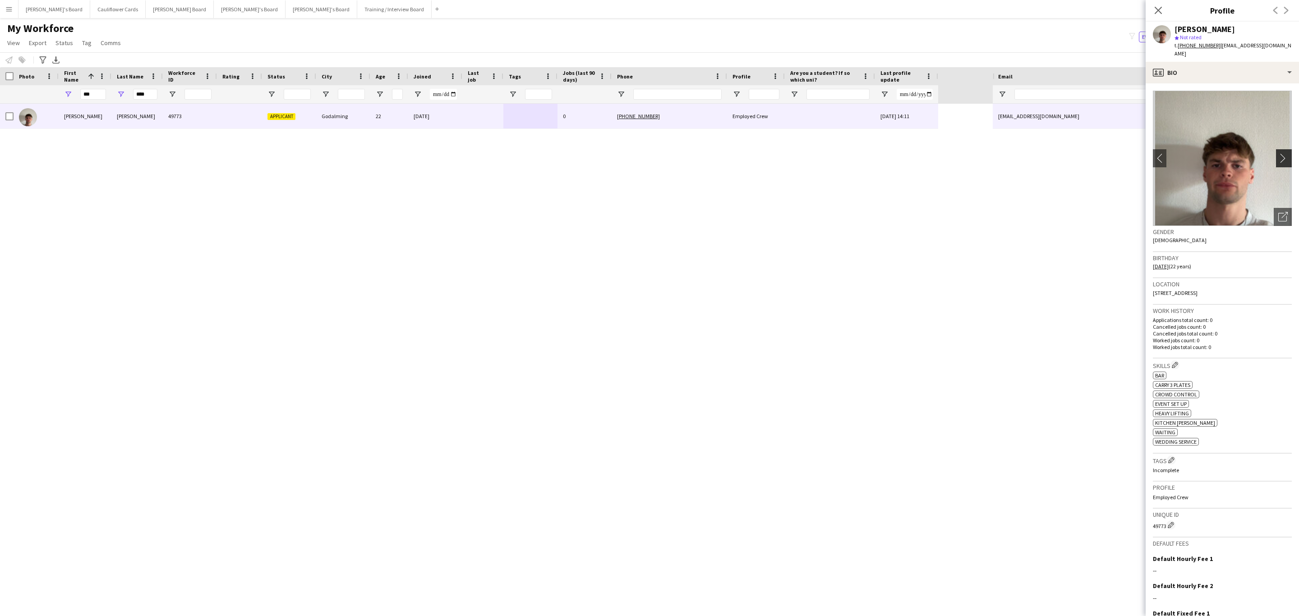
click at [1279, 153] on app-icon "chevron-right" at bounding box center [1286, 157] width 14 height 9
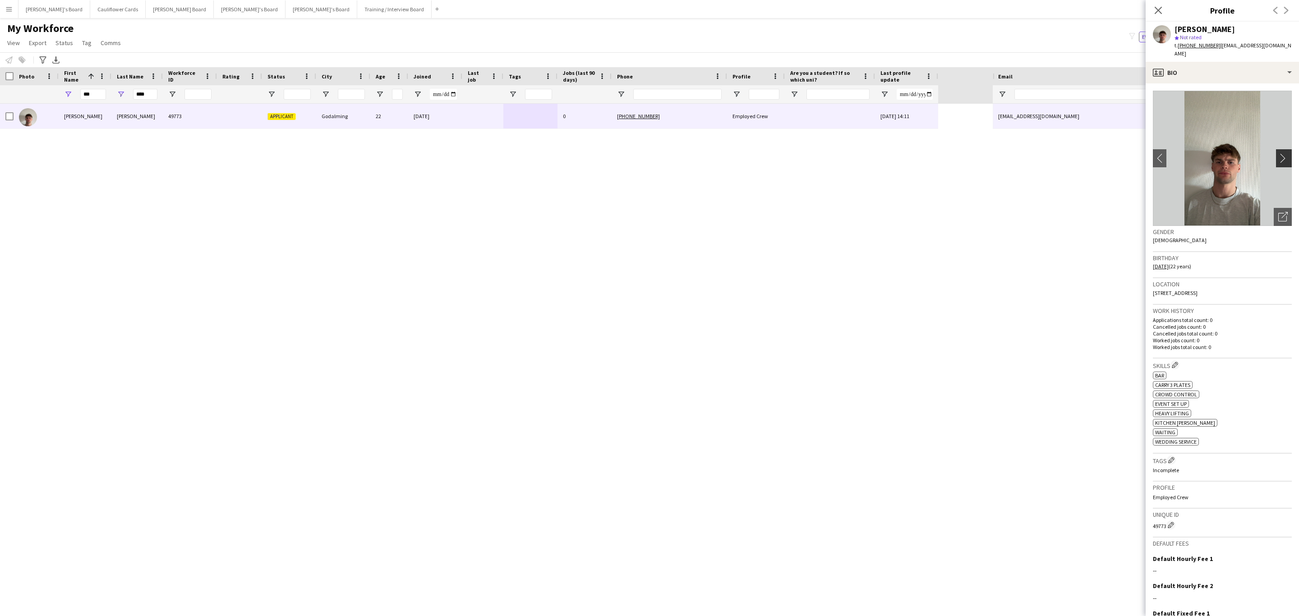
click at [1279, 153] on app-icon "chevron-right" at bounding box center [1286, 157] width 14 height 9
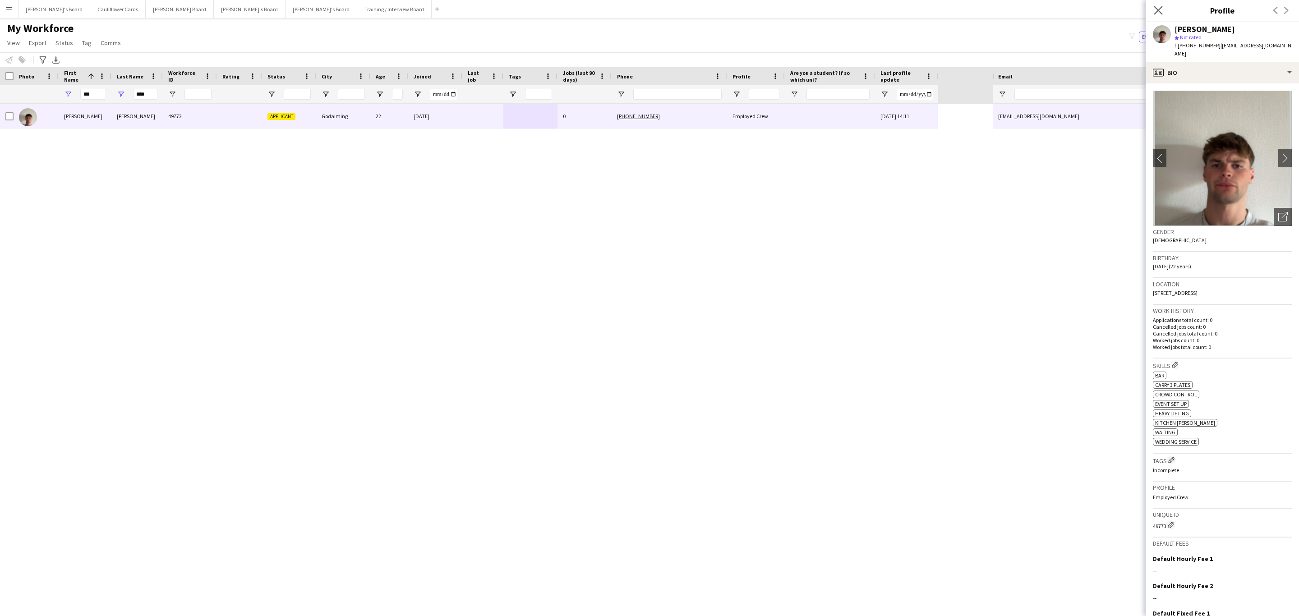
click at [1159, 5] on app-icon "Close pop-in" at bounding box center [1158, 10] width 13 height 13
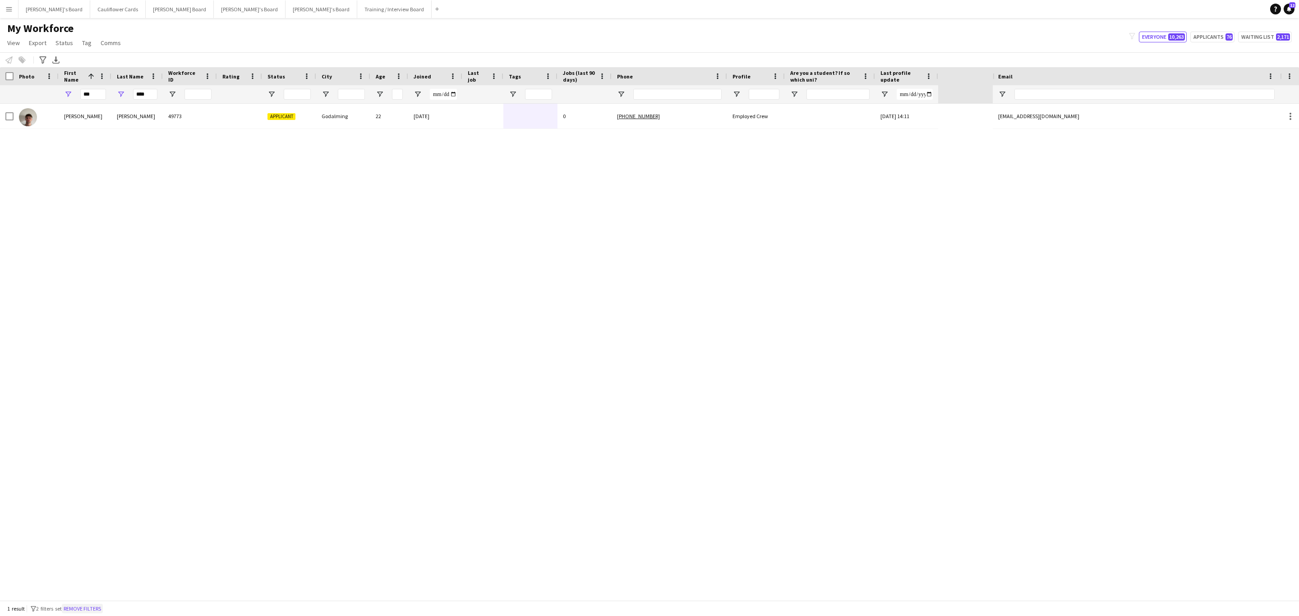
click at [99, 609] on button "Remove filters" at bounding box center [82, 609] width 41 height 10
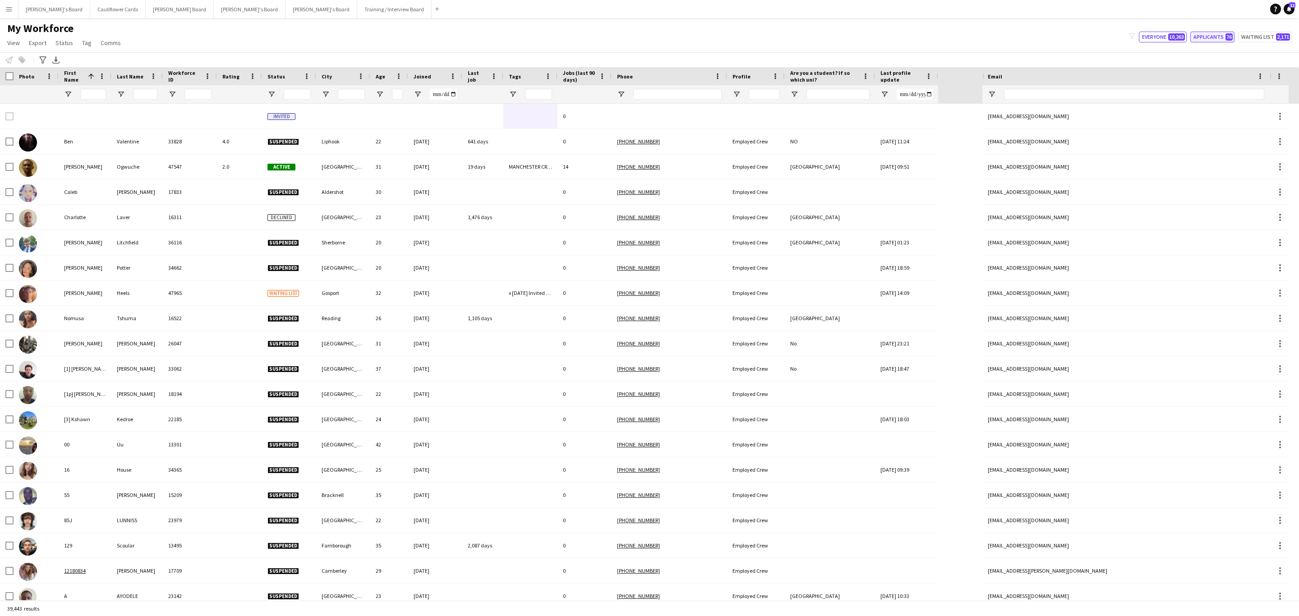
click at [1206, 38] on button "Applicants 76" at bounding box center [1213, 37] width 44 height 11
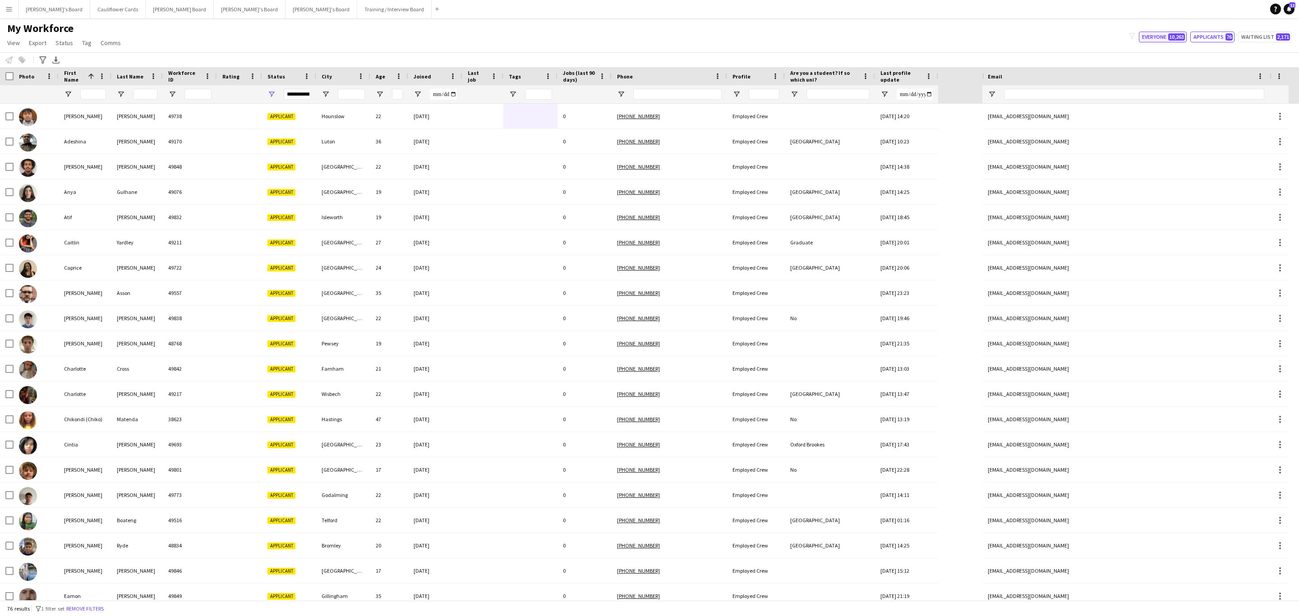
click at [1173, 38] on span "10,263" at bounding box center [1177, 36] width 17 height 7
type input "**********"
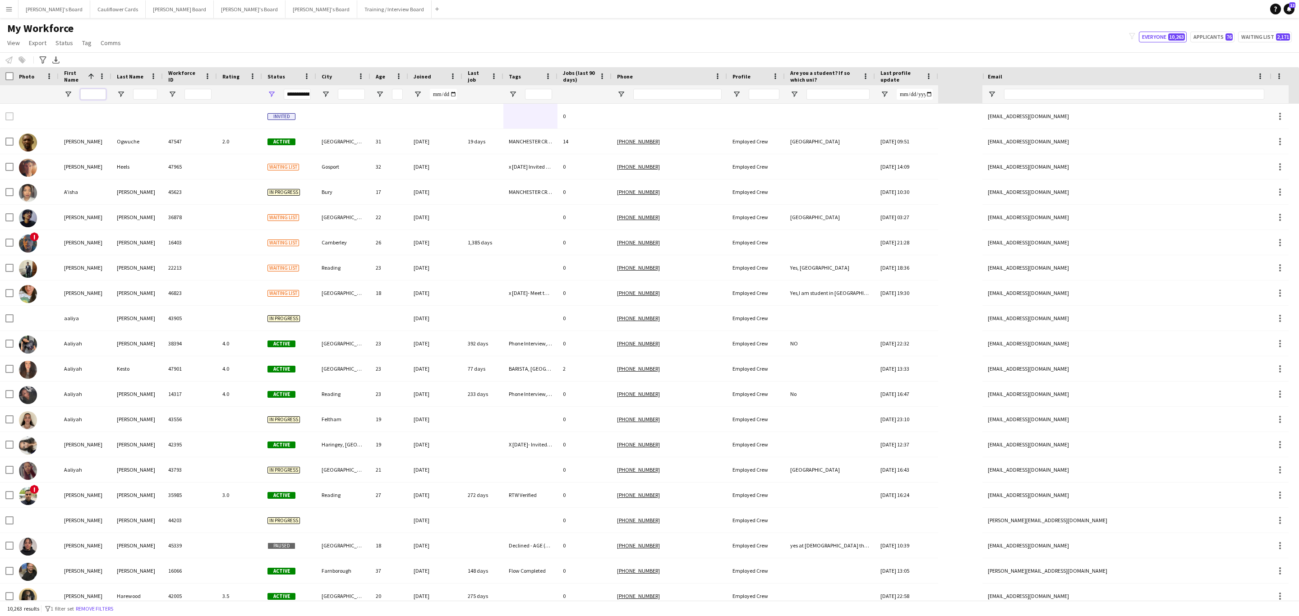
click at [102, 93] on input "First Name Filter Input" at bounding box center [93, 94] width 26 height 11
click at [84, 95] on input "First Name Filter Input" at bounding box center [93, 94] width 26 height 11
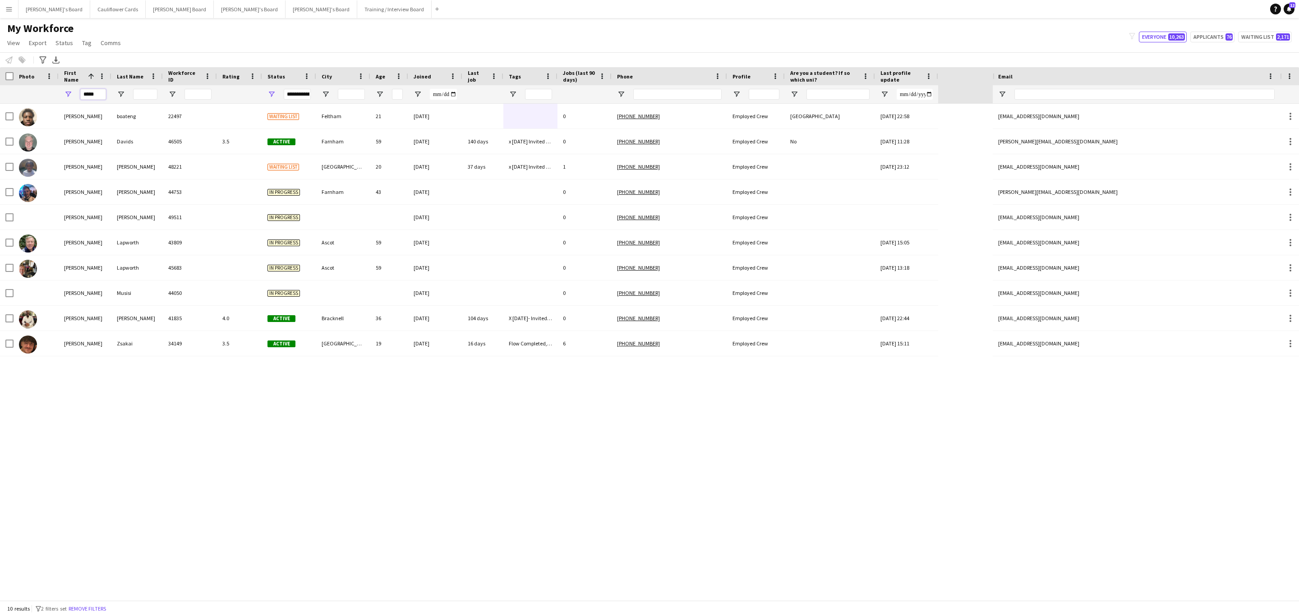
type input "*****"
click at [141, 92] on input "Last Name Filter Input" at bounding box center [145, 94] width 24 height 11
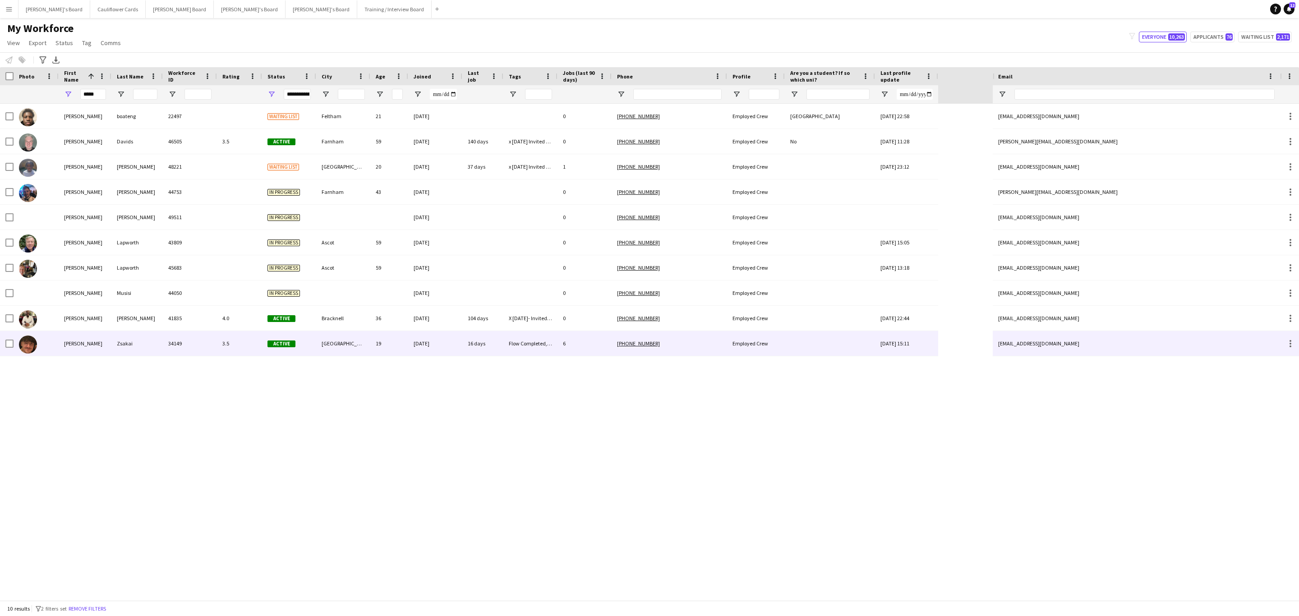
click at [163, 337] on div "34149" at bounding box center [190, 343] width 54 height 25
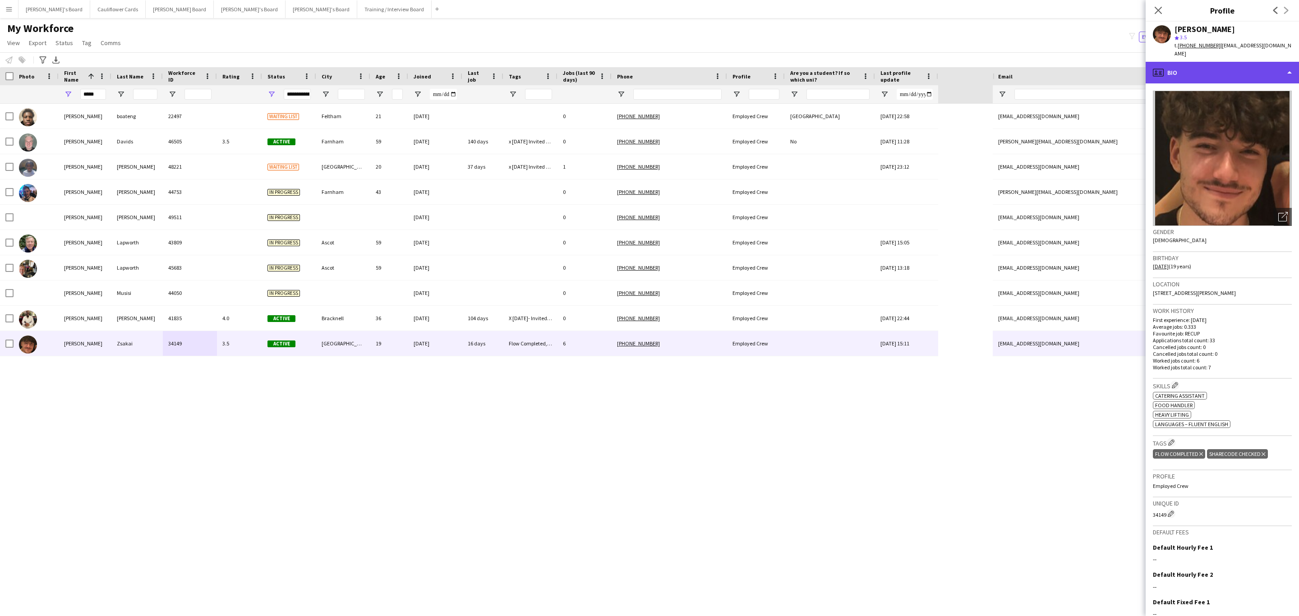
click at [1240, 62] on div "profile Bio" at bounding box center [1222, 73] width 153 height 22
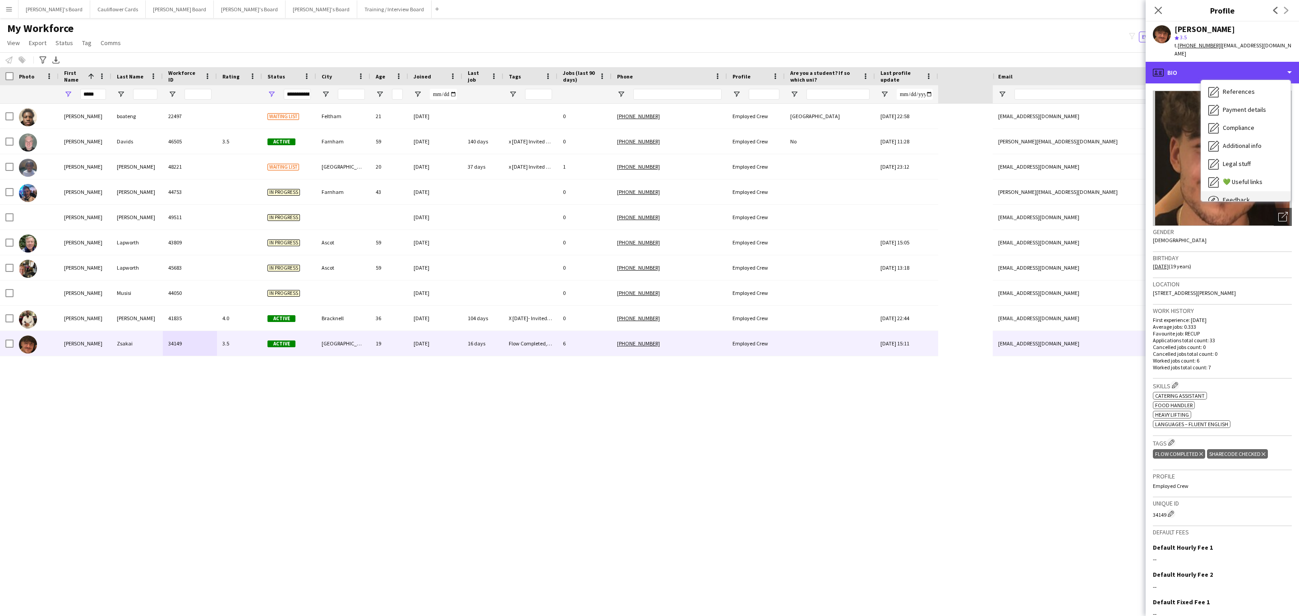
scroll to position [120, 0]
click at [1255, 167] on div "Feedback Feedback" at bounding box center [1245, 171] width 89 height 18
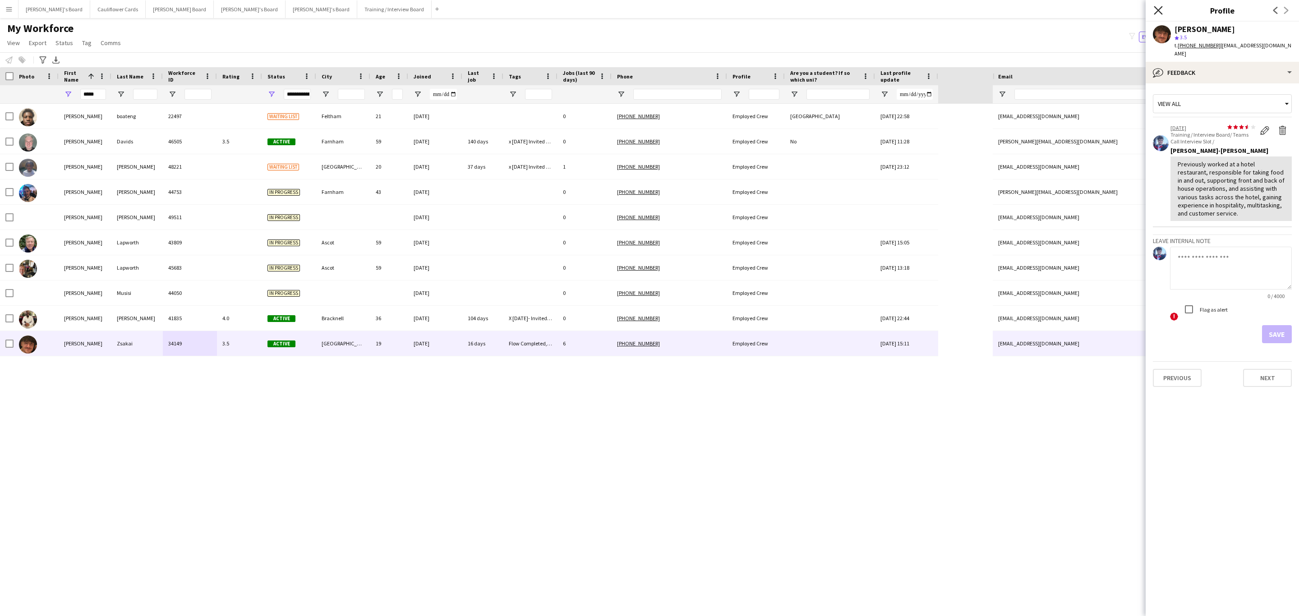
click at [1156, 7] on icon "Close pop-in" at bounding box center [1158, 10] width 9 height 9
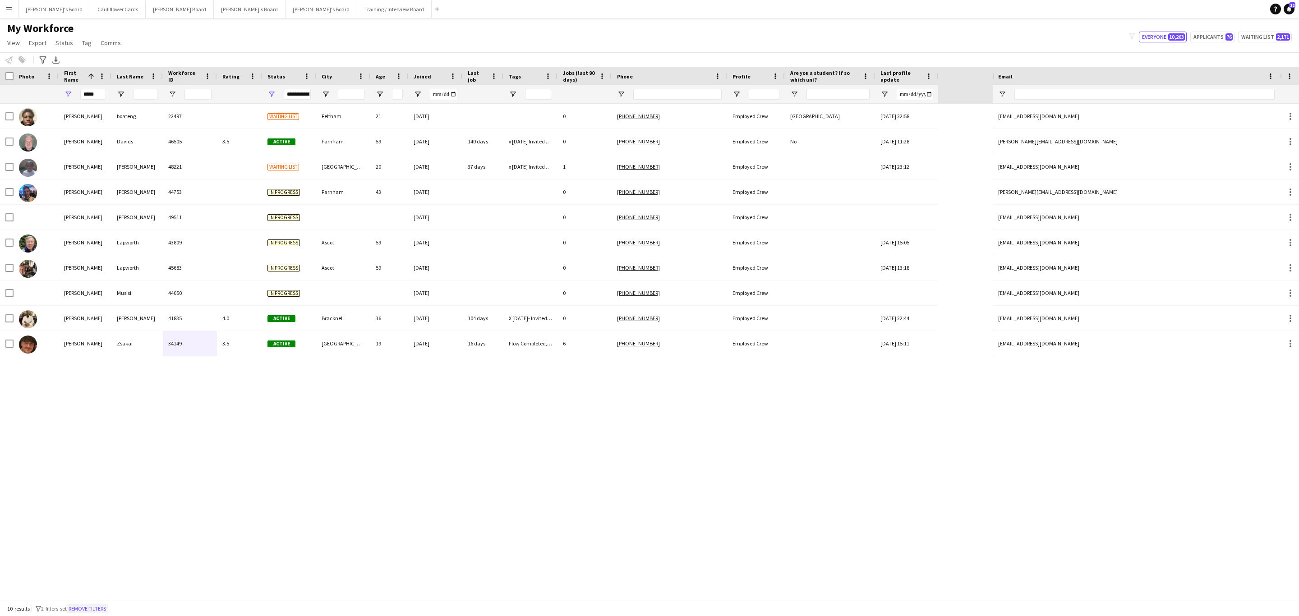
click at [99, 609] on button "Remove filters" at bounding box center [87, 609] width 41 height 10
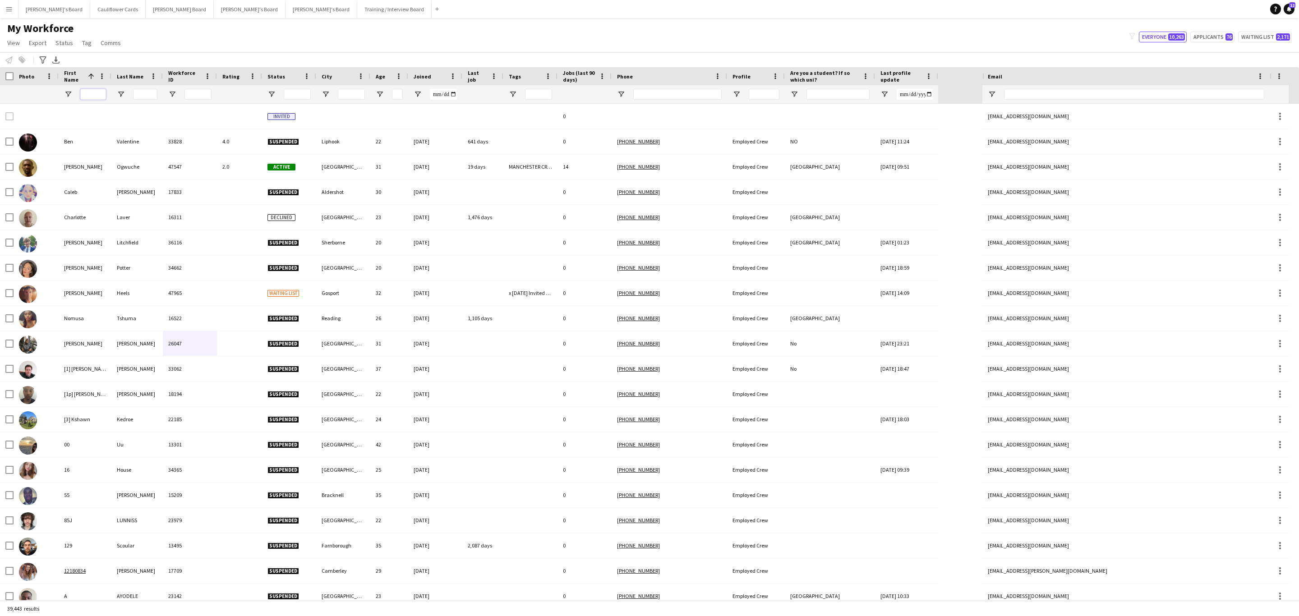
click at [92, 95] on input "First Name Filter Input" at bounding box center [93, 94] width 26 height 11
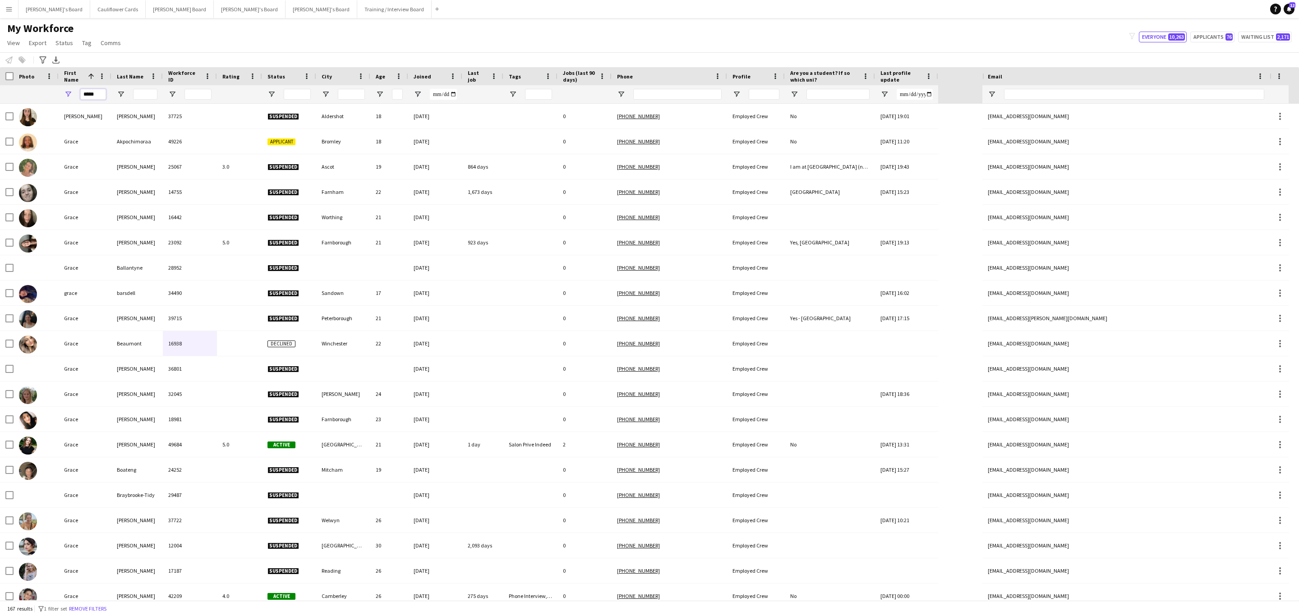
type input "*****"
click at [145, 92] on input "Last Name Filter Input" at bounding box center [145, 94] width 24 height 11
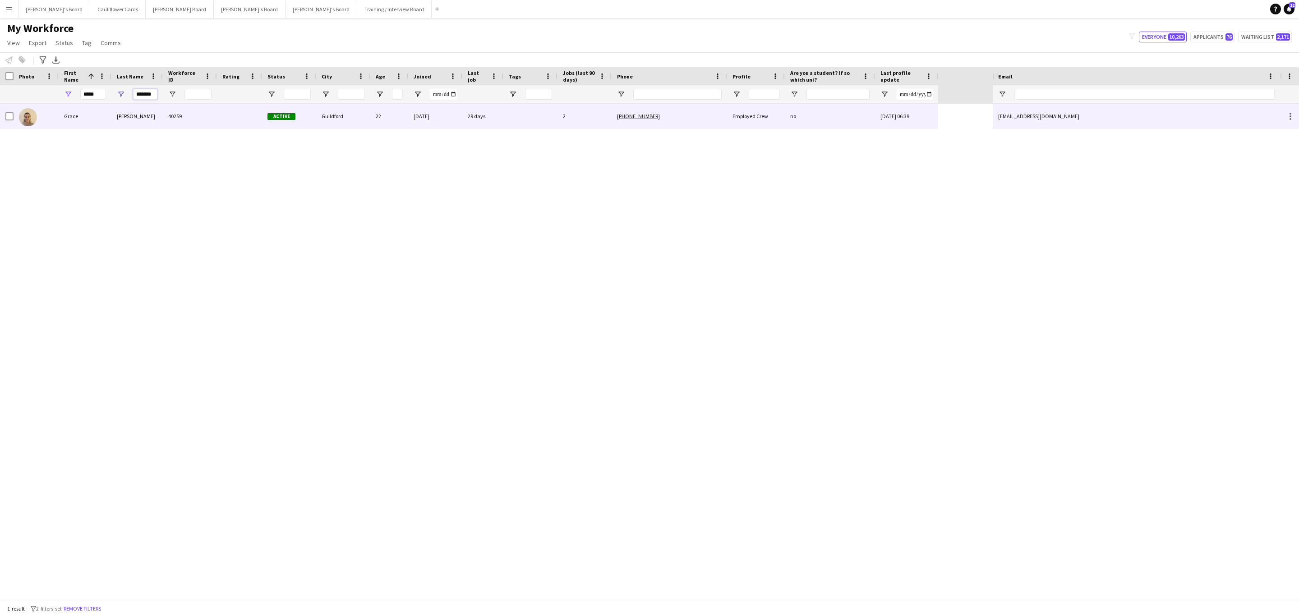
type input "*******"
click at [417, 118] on div "22-07-2024" at bounding box center [435, 116] width 54 height 25
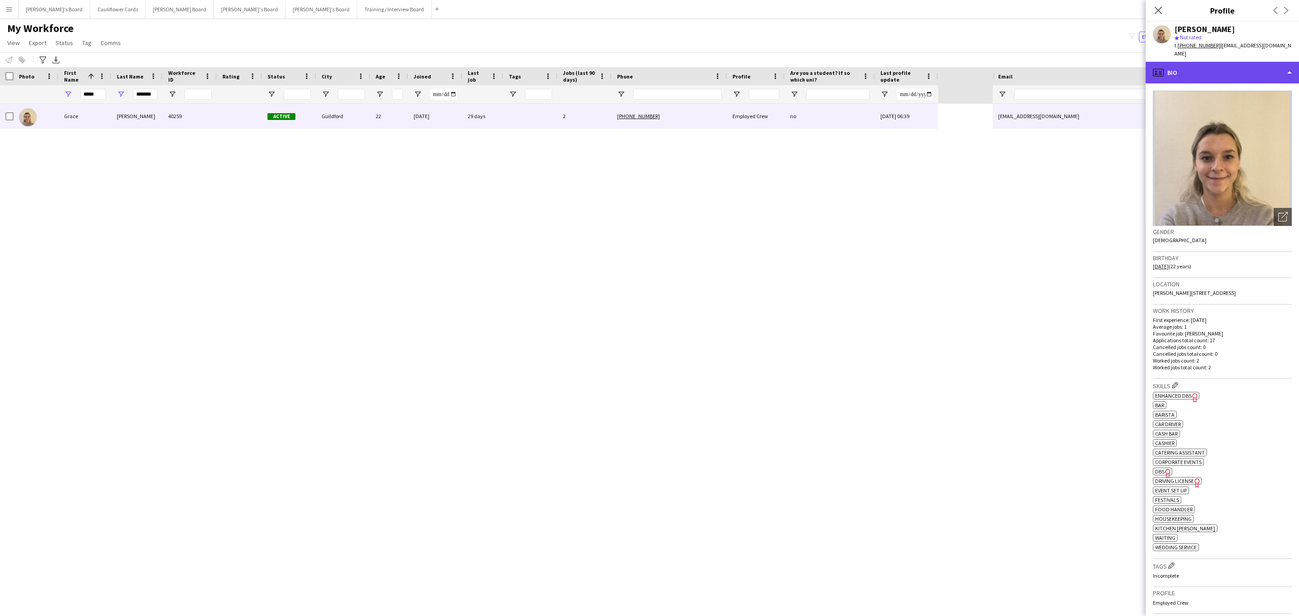
click at [1255, 72] on div "profile Bio" at bounding box center [1222, 73] width 153 height 22
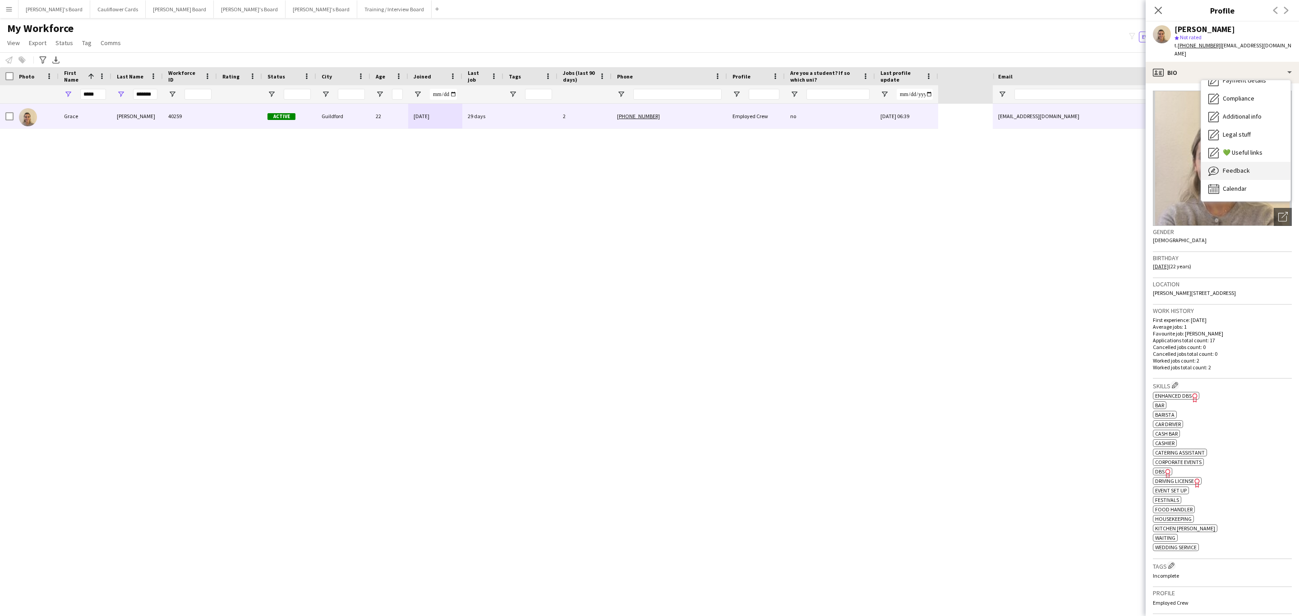
click at [1242, 166] on span "Feedback" at bounding box center [1236, 170] width 27 height 8
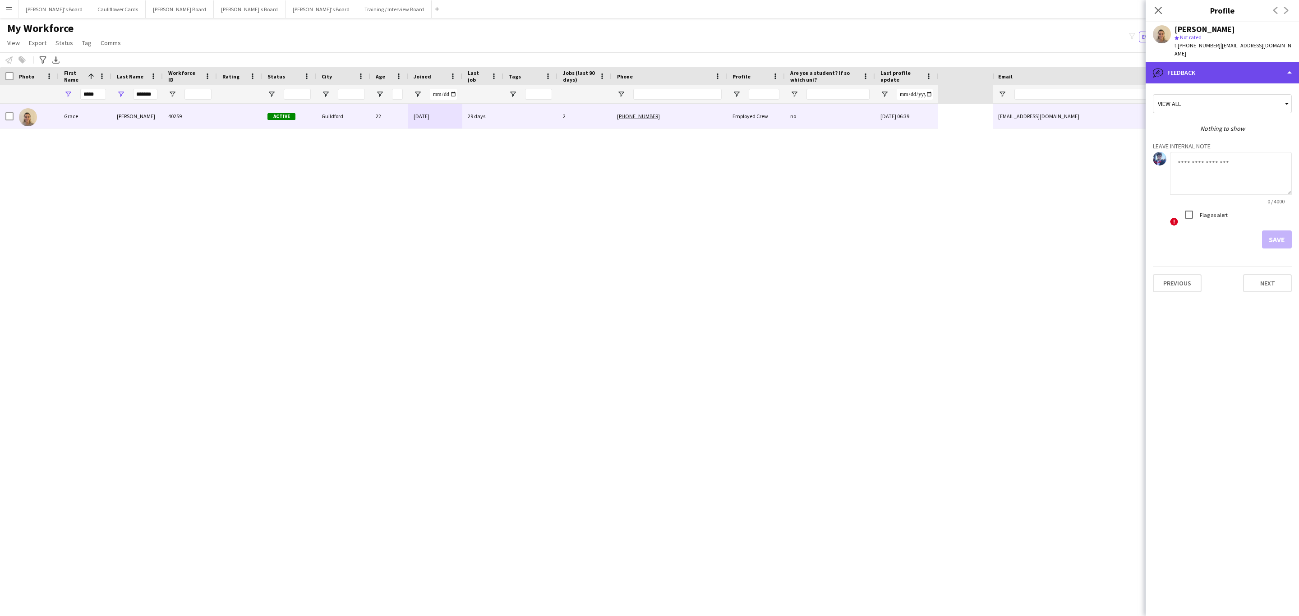
click at [1243, 64] on div "bubble-pencil Feedback" at bounding box center [1222, 73] width 153 height 22
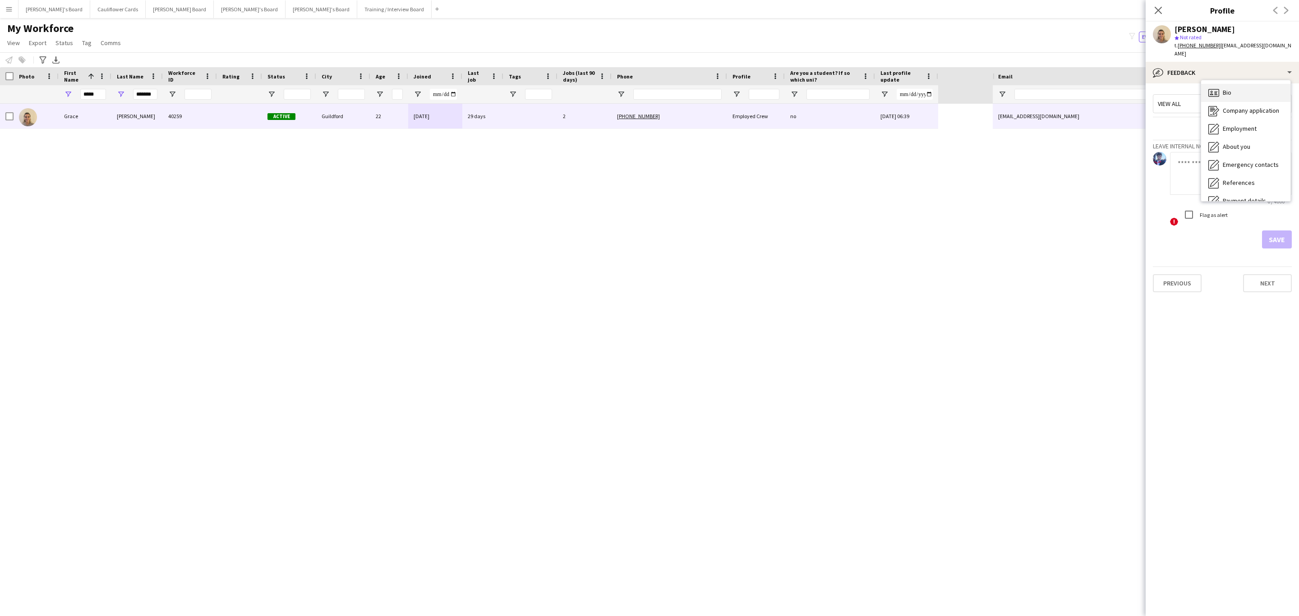
click at [1241, 85] on div "Bio Bio" at bounding box center [1245, 93] width 89 height 18
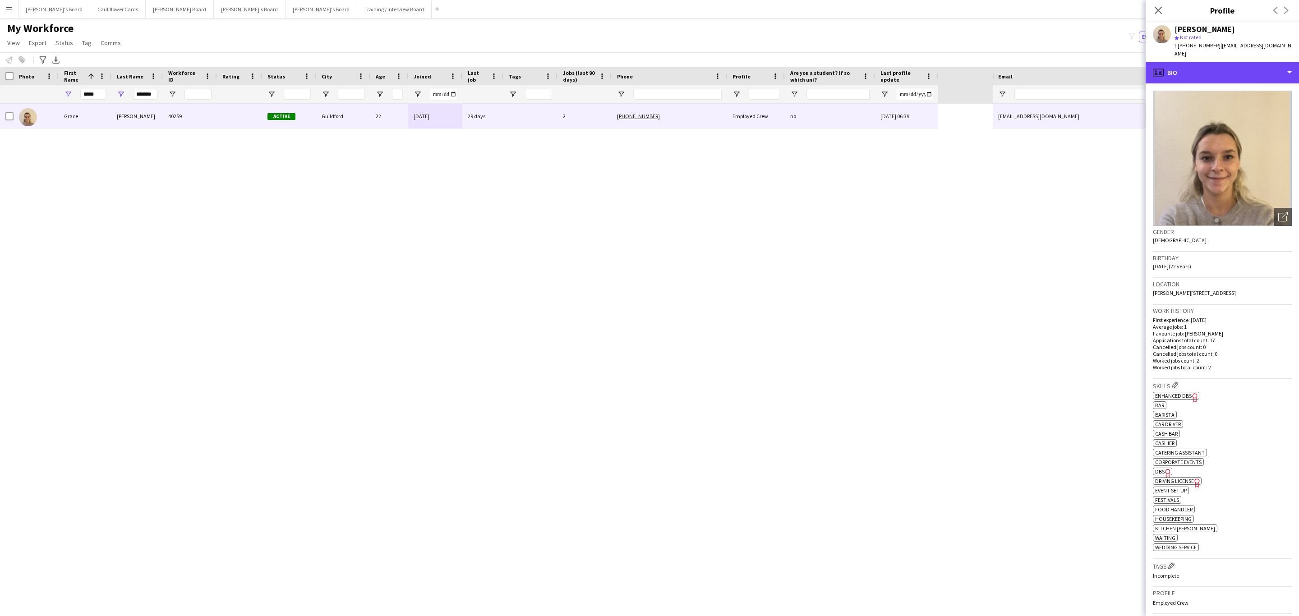
drag, startPoint x: 1214, startPoint y: 64, endPoint x: 1220, endPoint y: 80, distance: 17.1
click at [1215, 64] on div "profile Bio" at bounding box center [1222, 73] width 153 height 22
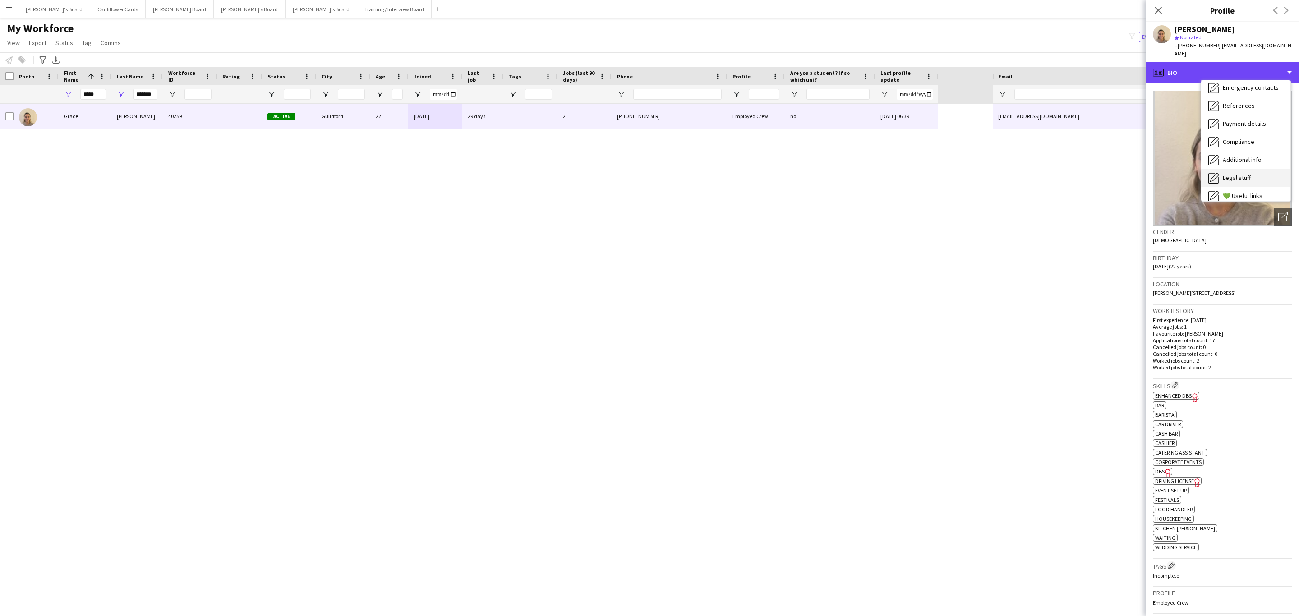
scroll to position [120, 0]
click at [1248, 162] on div "Feedback Feedback" at bounding box center [1245, 171] width 89 height 18
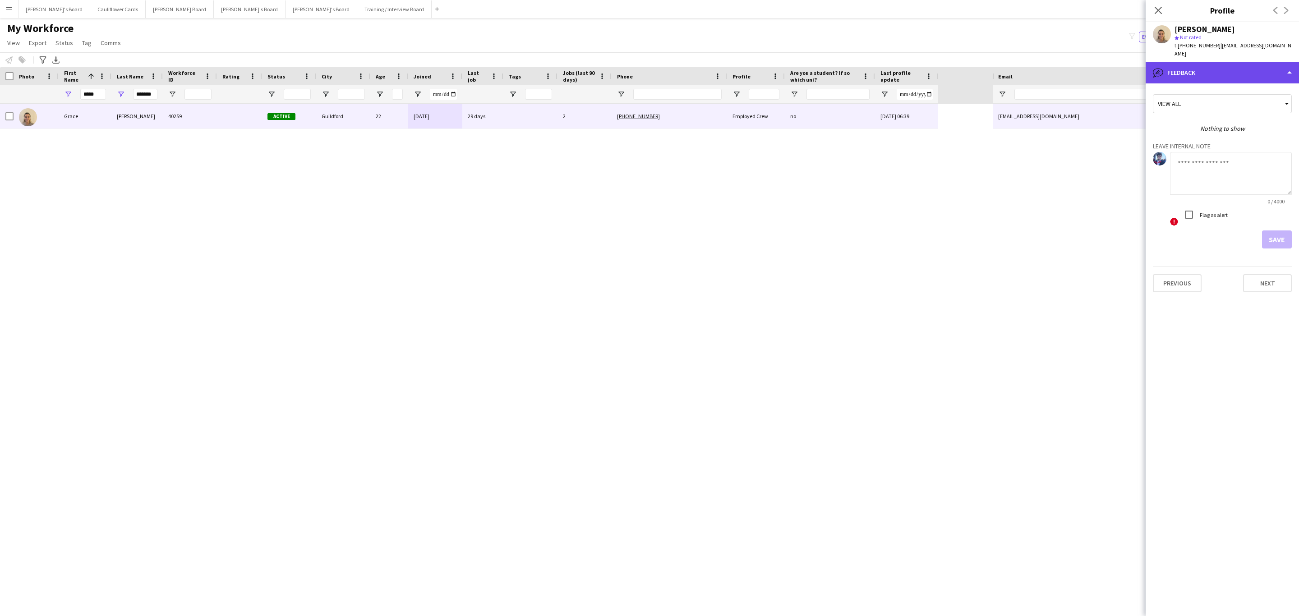
click at [1220, 67] on div "bubble-pencil Feedback" at bounding box center [1222, 73] width 153 height 22
click at [1243, 185] on span "Calendar" at bounding box center [1235, 189] width 24 height 8
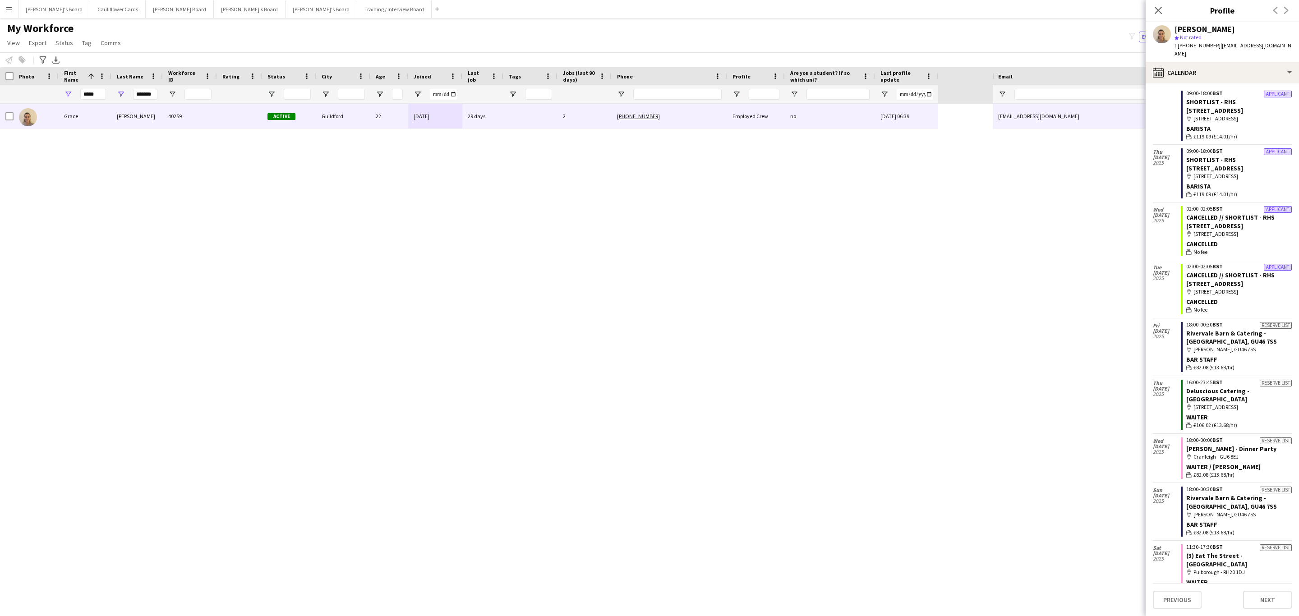
scroll to position [0, 0]
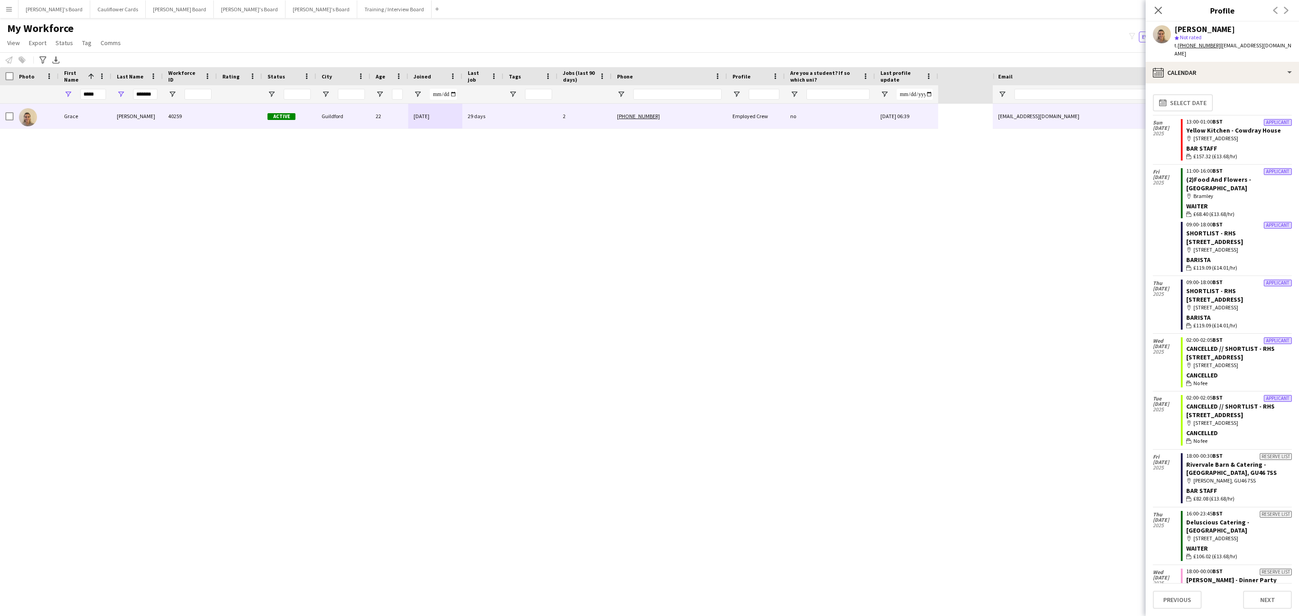
click at [1194, 48] on tcxspan "+447578604440" at bounding box center [1199, 45] width 43 height 7
click at [84, 96] on input "*****" at bounding box center [93, 94] width 26 height 11
click at [85, 95] on input "*****" at bounding box center [93, 94] width 26 height 11
click at [150, 97] on input "*******" at bounding box center [145, 94] width 24 height 11
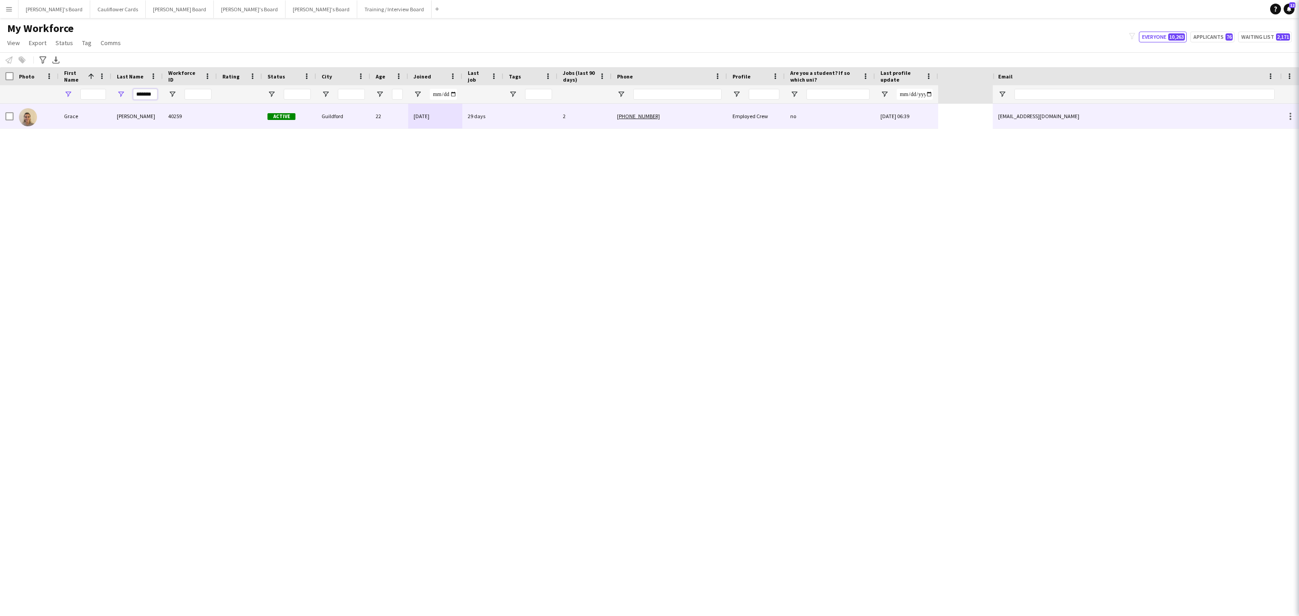
click at [150, 97] on input "*******" at bounding box center [145, 94] width 24 height 11
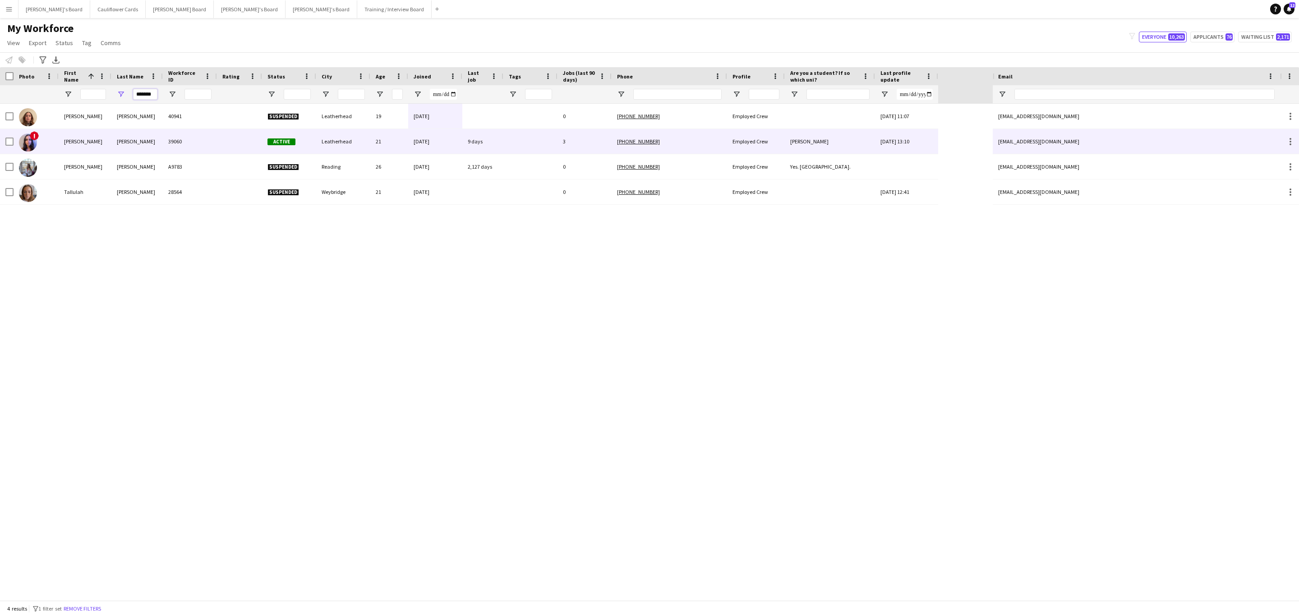
type input "*******"
click at [178, 135] on div "39060" at bounding box center [190, 141] width 54 height 25
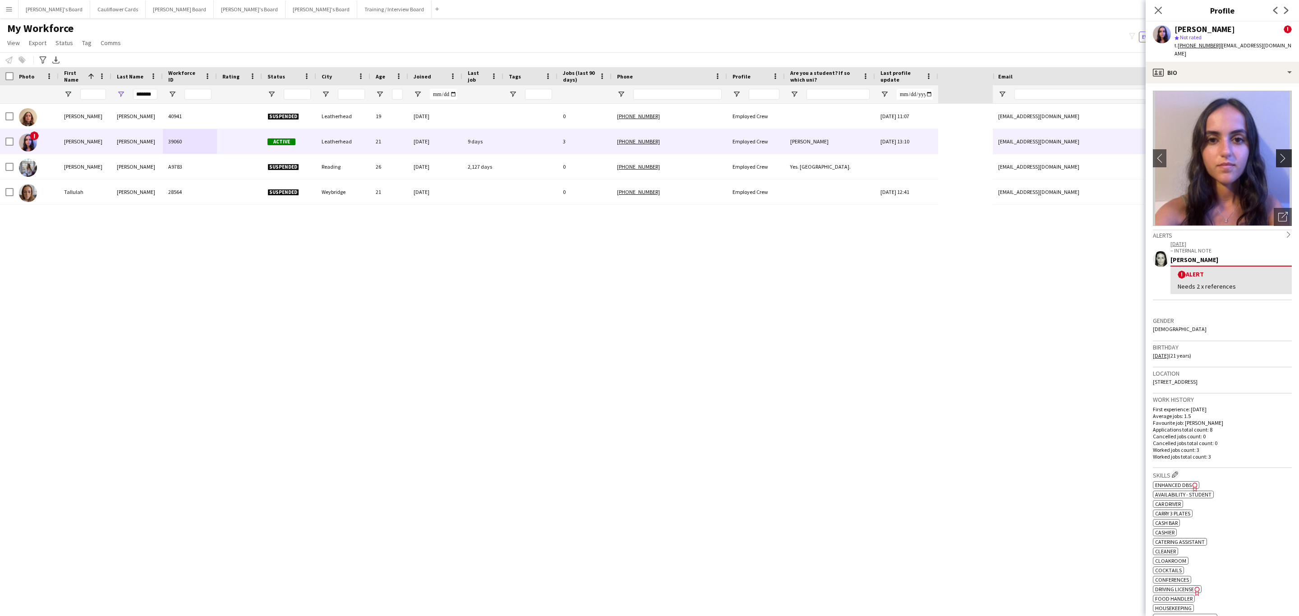
click at [1276, 153] on button "chevron-right" at bounding box center [1285, 158] width 18 height 18
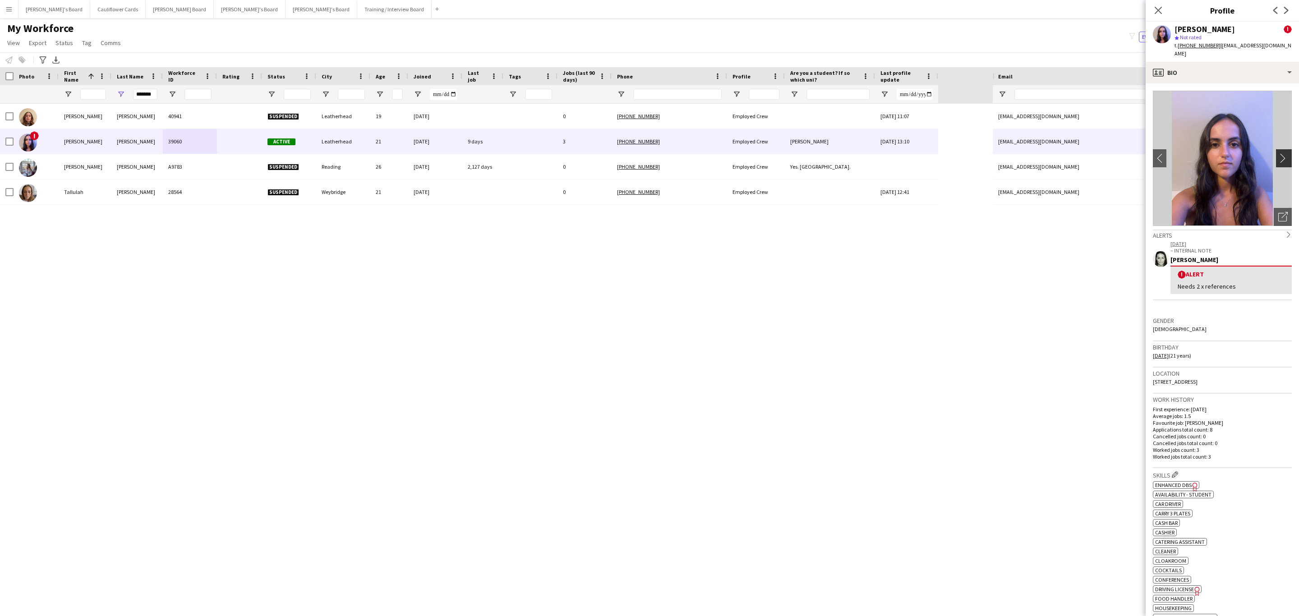
click at [1279, 153] on app-icon "chevron-right" at bounding box center [1286, 157] width 14 height 9
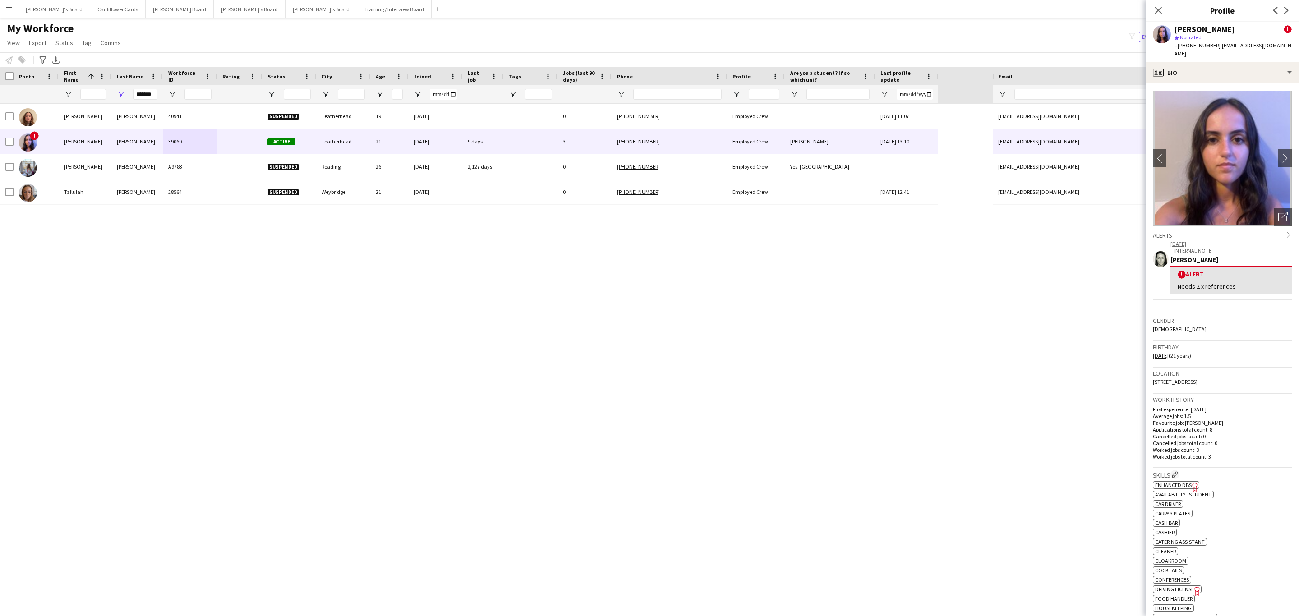
click at [1193, 44] on tcxspan "[PHONE_NUMBER]" at bounding box center [1199, 45] width 43 height 7
click at [1256, 65] on div "profile Bio" at bounding box center [1222, 73] width 153 height 22
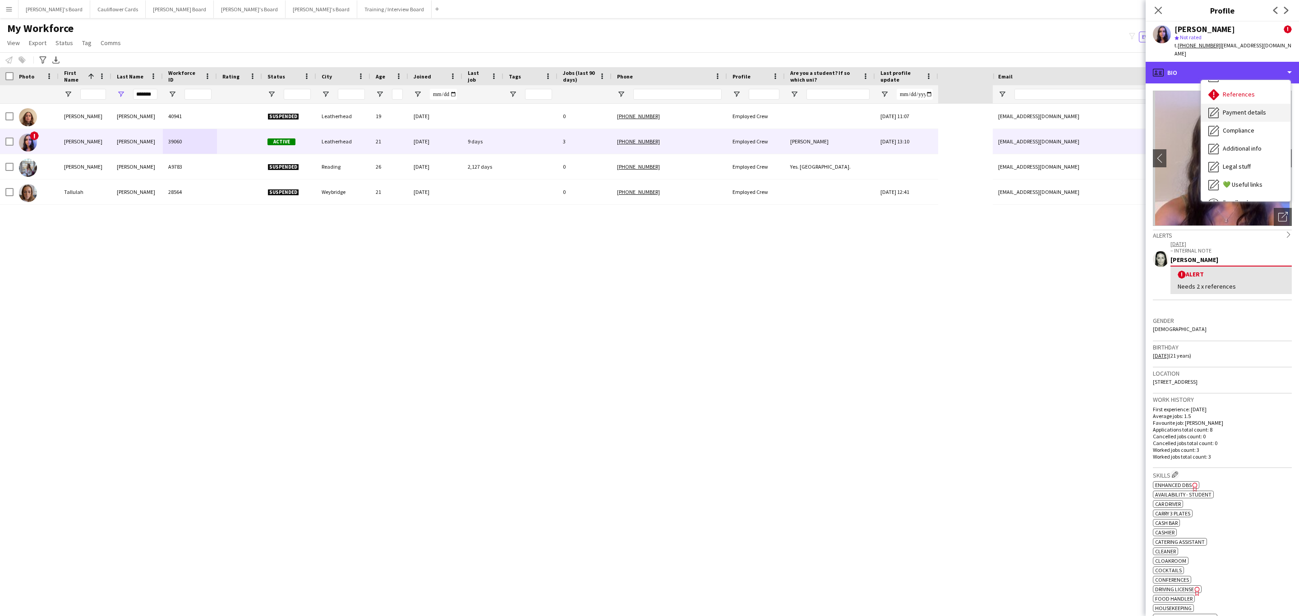
scroll to position [120, 0]
click at [1253, 180] on div "Calendar Calendar" at bounding box center [1245, 189] width 89 height 18
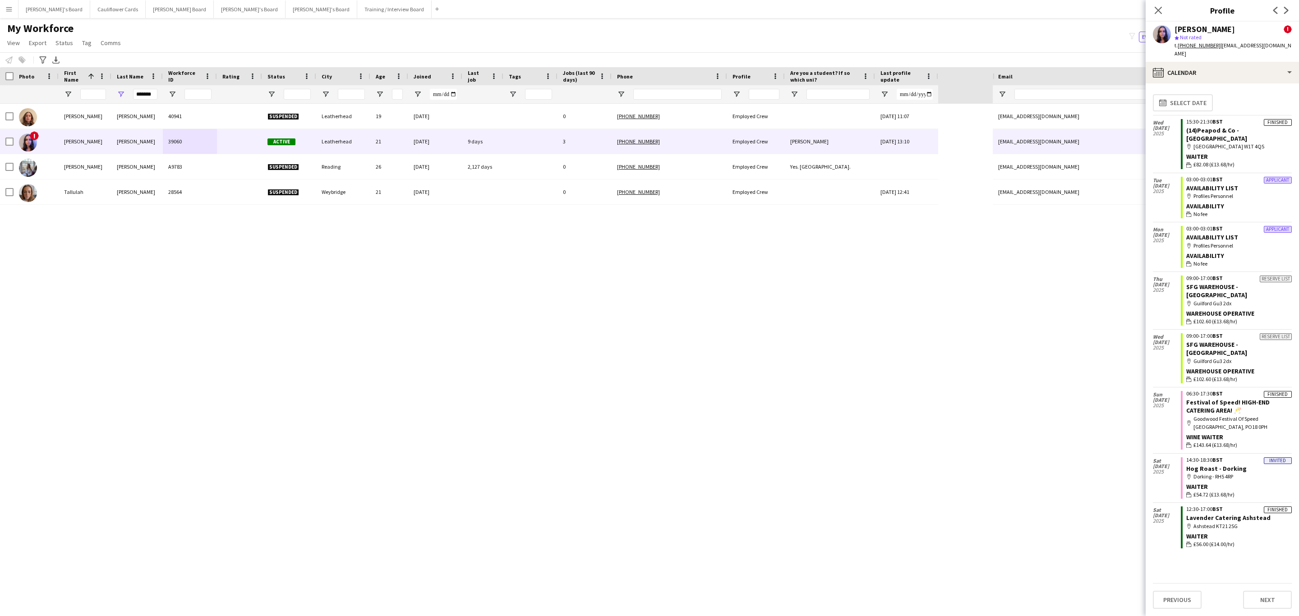
drag, startPoint x: 1276, startPoint y: 45, endPoint x: 1216, endPoint y: 46, distance: 60.5
click at [1216, 46] on div "Juliette Everitt ! star Not rated t. +447401812377 | julietteveritt@gmail.com" at bounding box center [1222, 42] width 153 height 40
copy span "[EMAIL_ADDRESS][DOMAIN_NAME]"
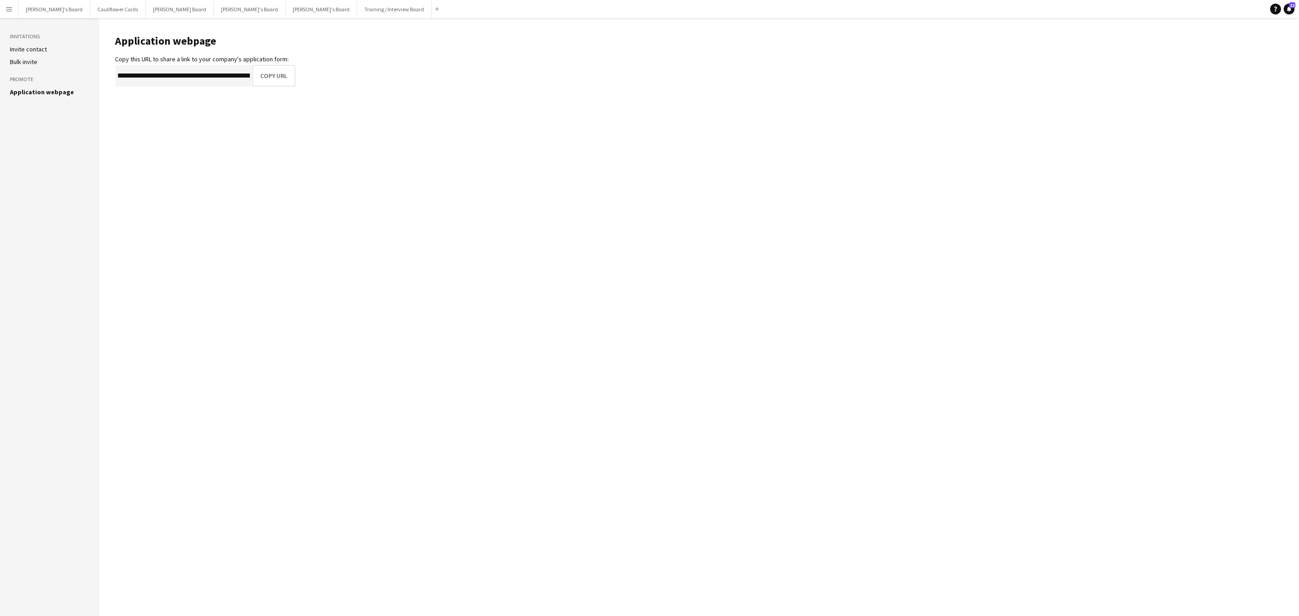
click at [7, 7] on app-icon "Menu" at bounding box center [8, 8] width 7 height 7
click at [103, 84] on link "Approvals" at bounding box center [136, 85] width 90 height 18
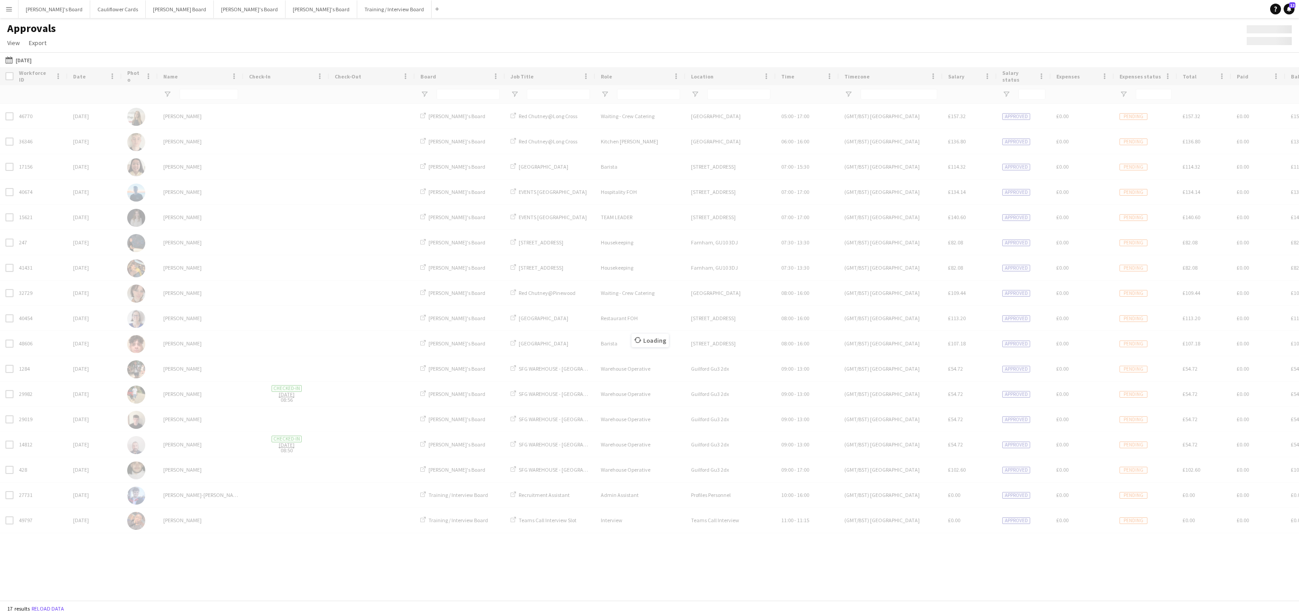
type input "**********"
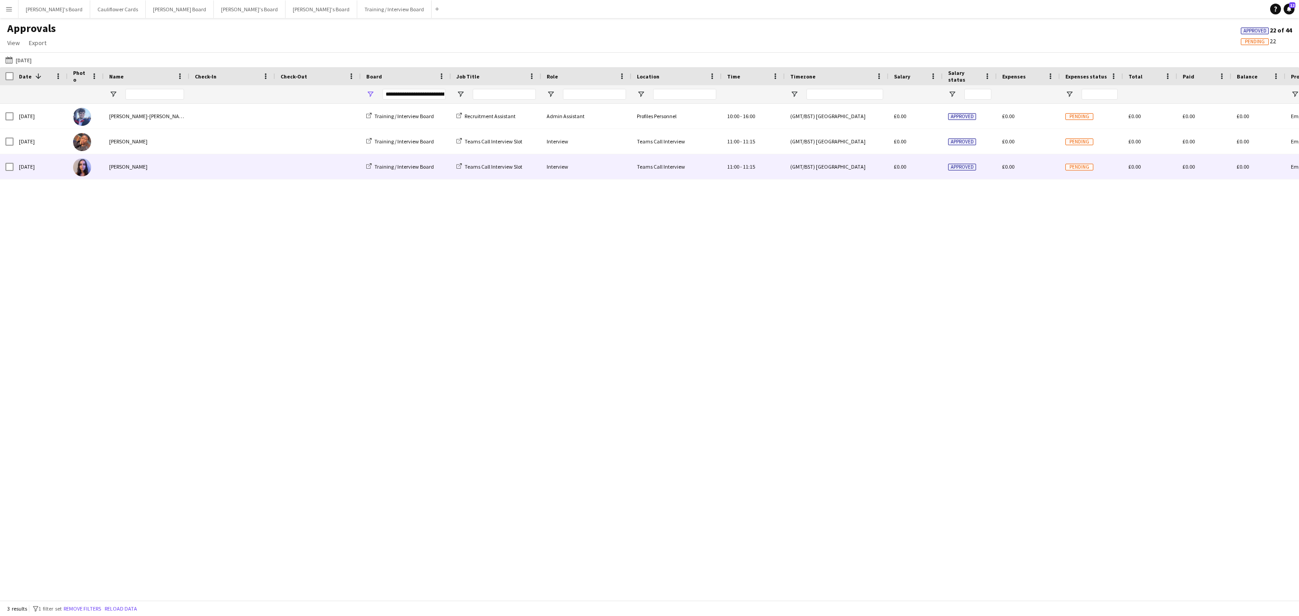
click at [168, 171] on div "[PERSON_NAME]" at bounding box center [147, 166] width 86 height 25
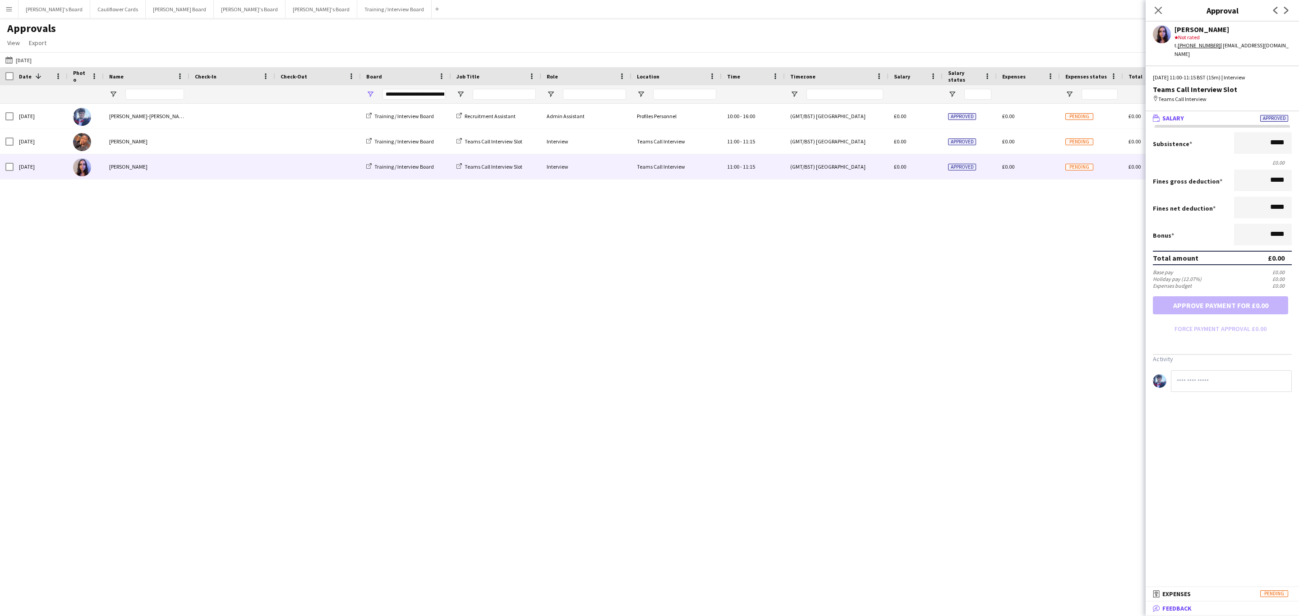
click at [1187, 606] on span "Feedback" at bounding box center [1177, 609] width 29 height 8
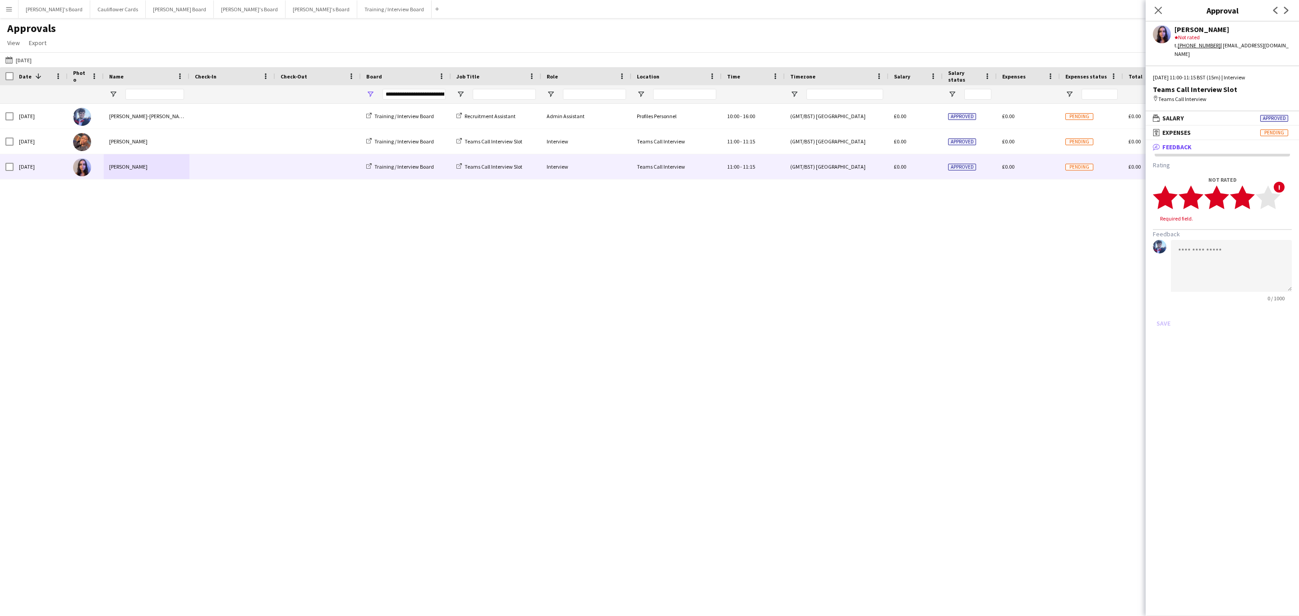
click at [1246, 186] on polygon at bounding box center [1242, 197] width 25 height 23
click at [1229, 232] on textarea at bounding box center [1231, 257] width 121 height 52
paste textarea "**********"
type textarea "**********"
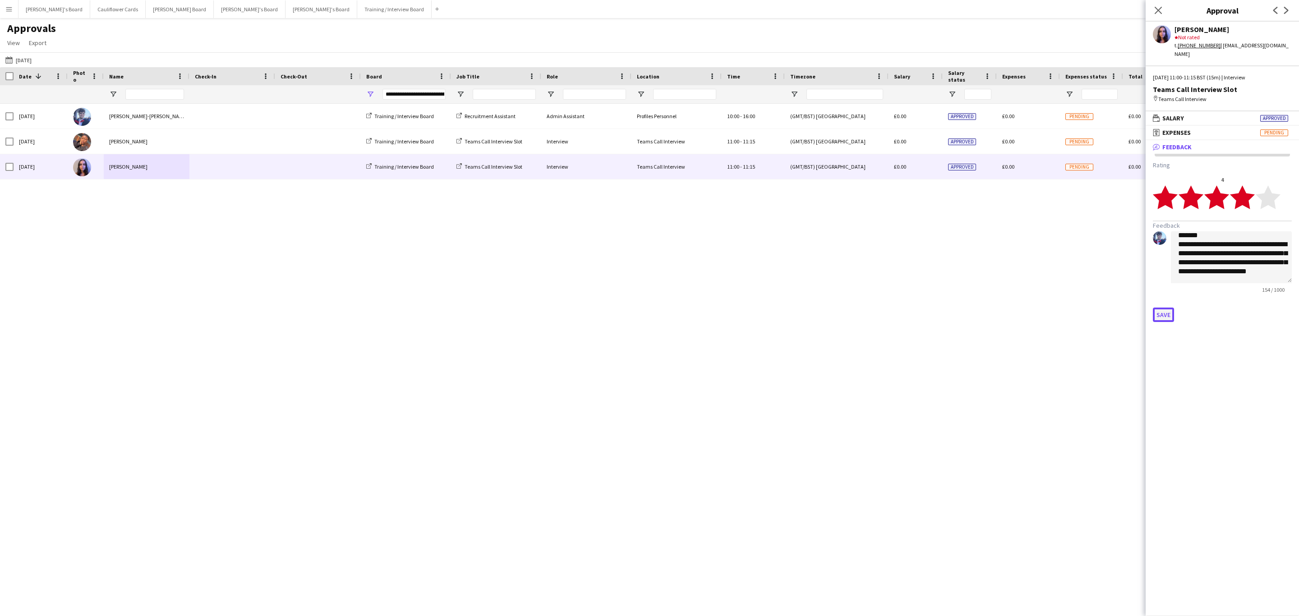
click at [1161, 308] on button "Save" at bounding box center [1163, 315] width 21 height 14
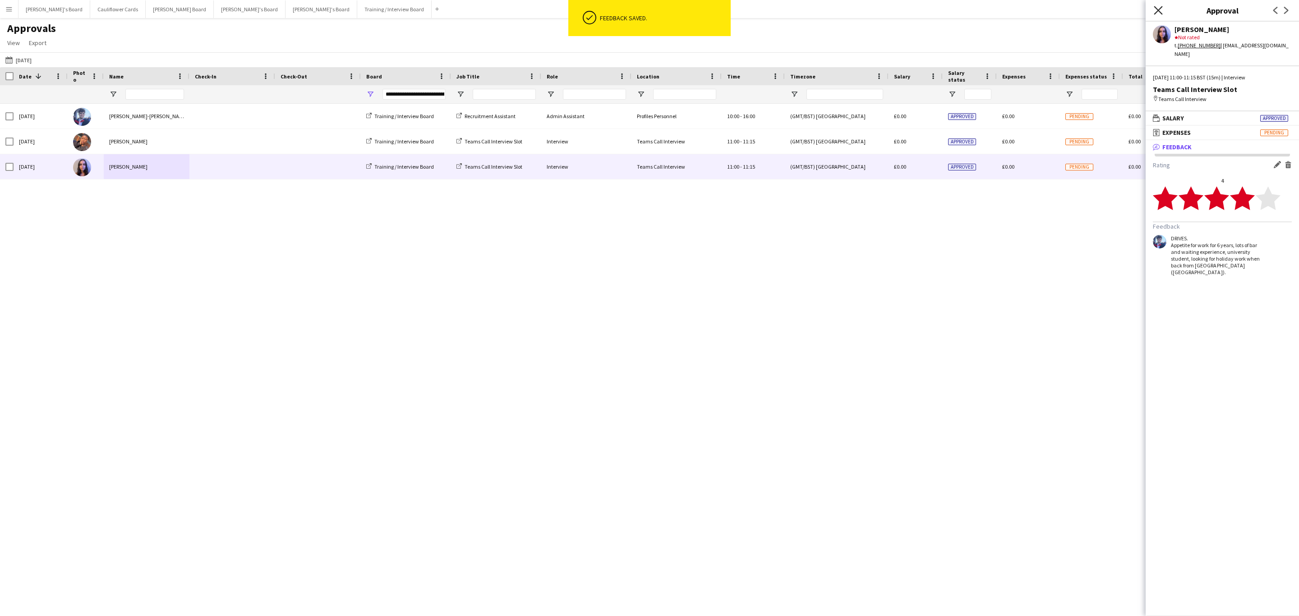
click at [1155, 7] on icon at bounding box center [1158, 10] width 9 height 9
